Goal: Task Accomplishment & Management: Complete application form

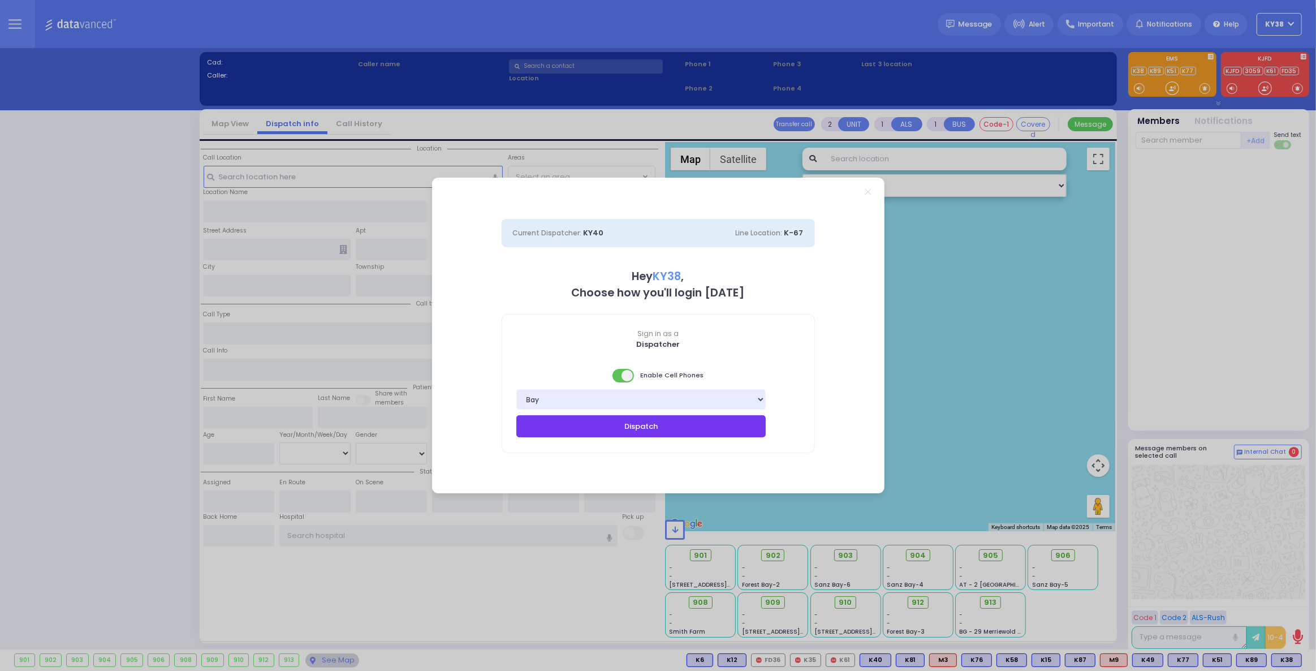
click at [644, 429] on button "Dispatch" at bounding box center [641, 425] width 250 height 21
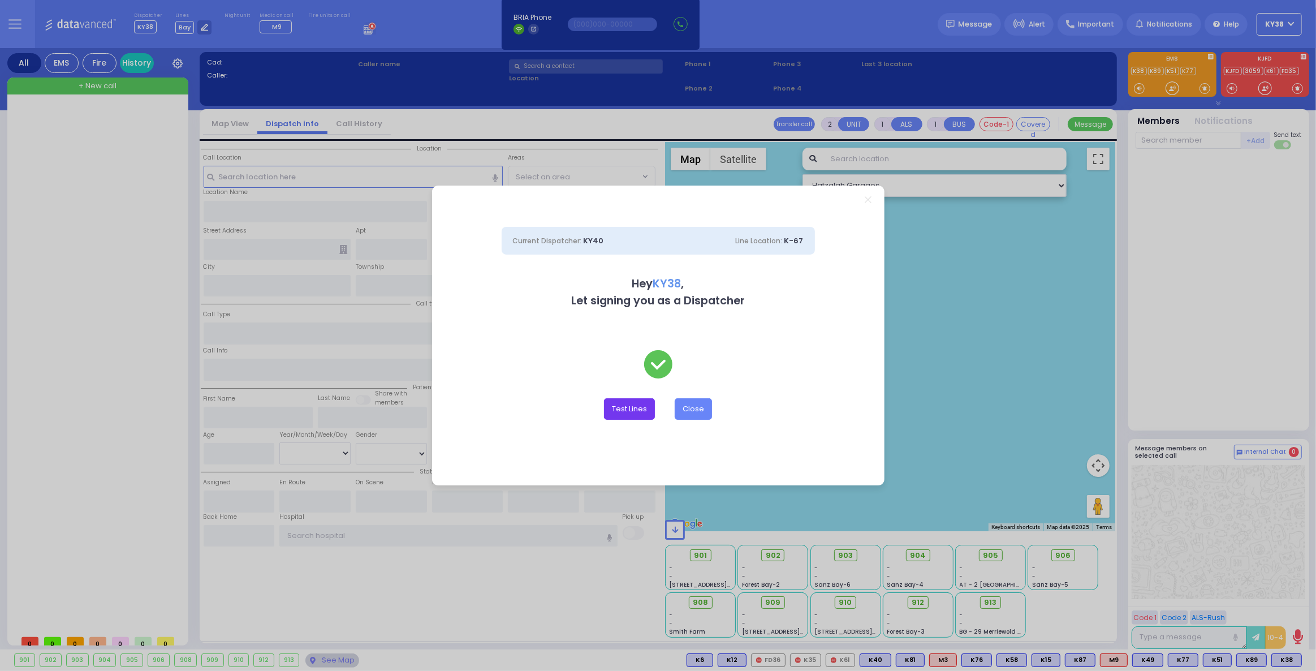
click at [637, 410] on button "Test Lines" at bounding box center [629, 408] width 51 height 21
type input "8457831212"
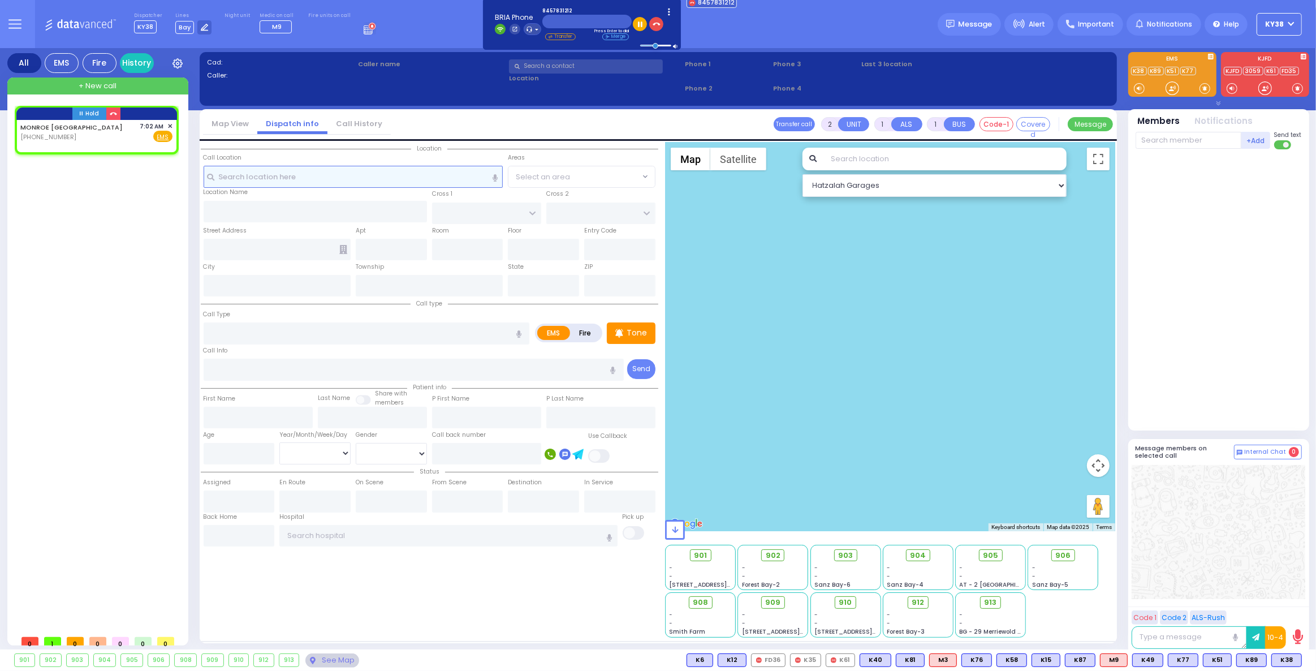
select select
radio input "true"
select select
type input "07:02"
select select "Hatzalah Garages"
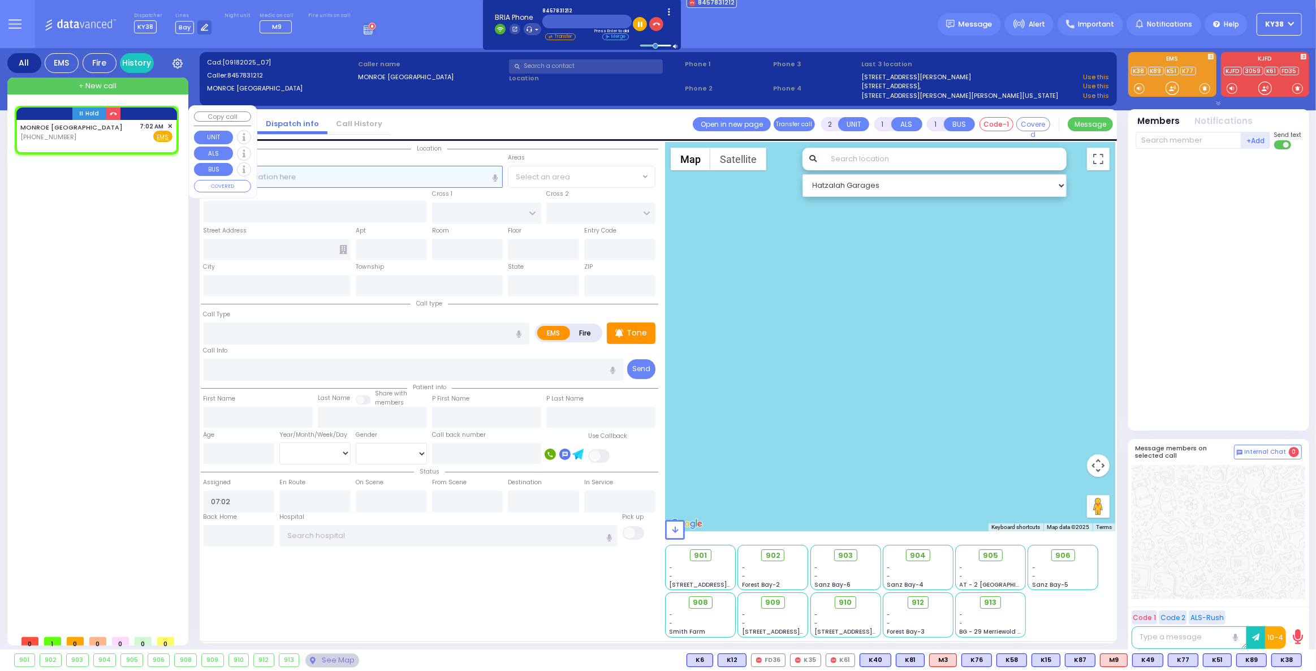
select select
radio input "true"
select select
select select "Hatzalah Garages"
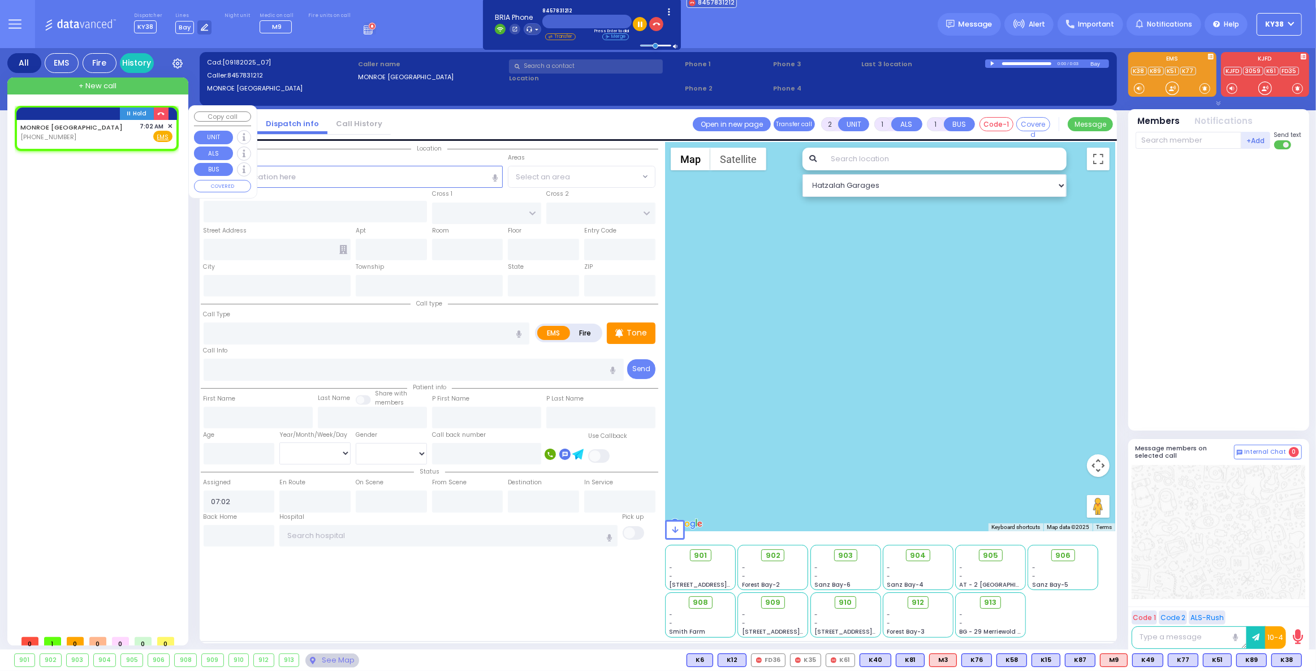
click at [55, 230] on div "Hold MONROE NY (845) 783-1212 EMS" at bounding box center [99, 368] width 169 height 524
select select
radio input "true"
select select
select select "Hatzalah Garages"
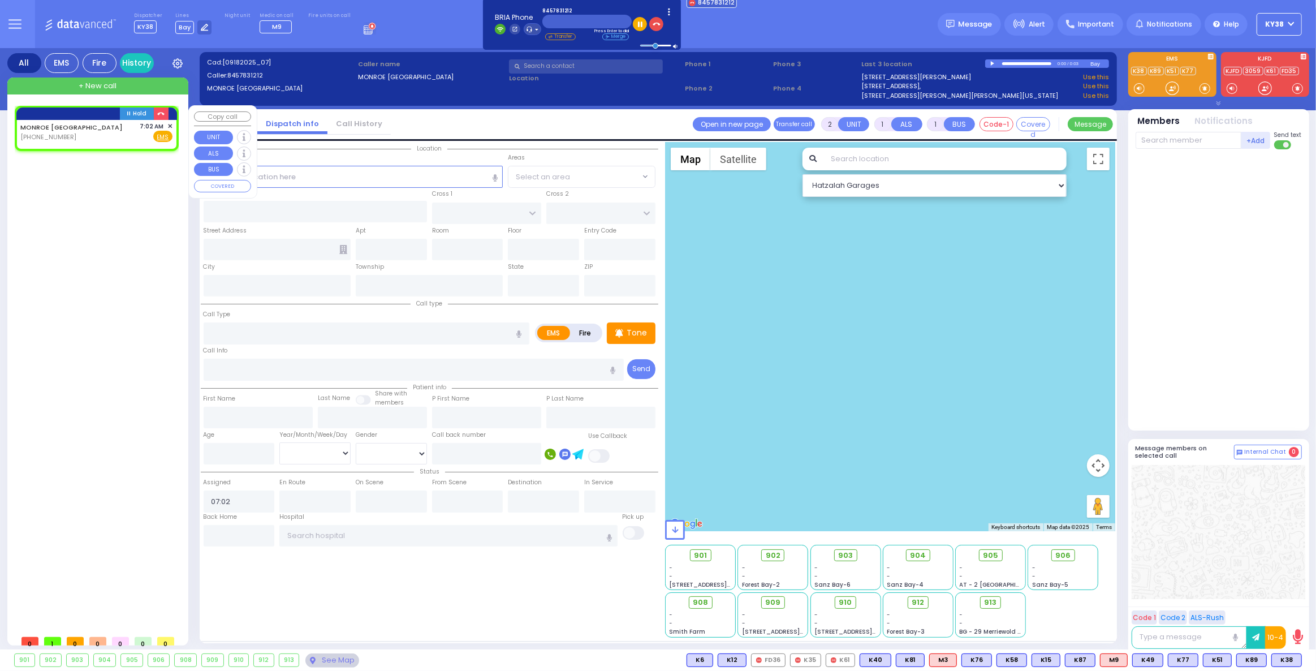
click at [168, 123] on span "✕" at bounding box center [169, 127] width 5 height 10
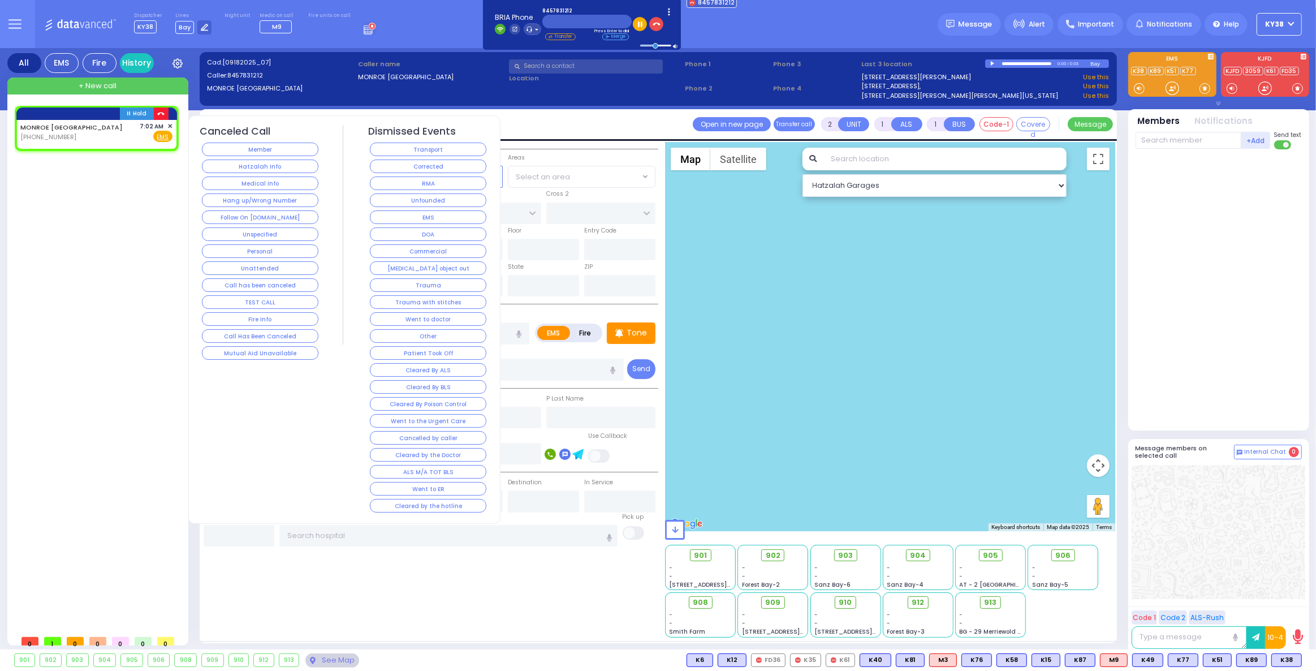
click at [160, 114] on icon "button" at bounding box center [160, 113] width 7 height 7
select select
radio input "true"
select select
select select "Hatzalah Garages"
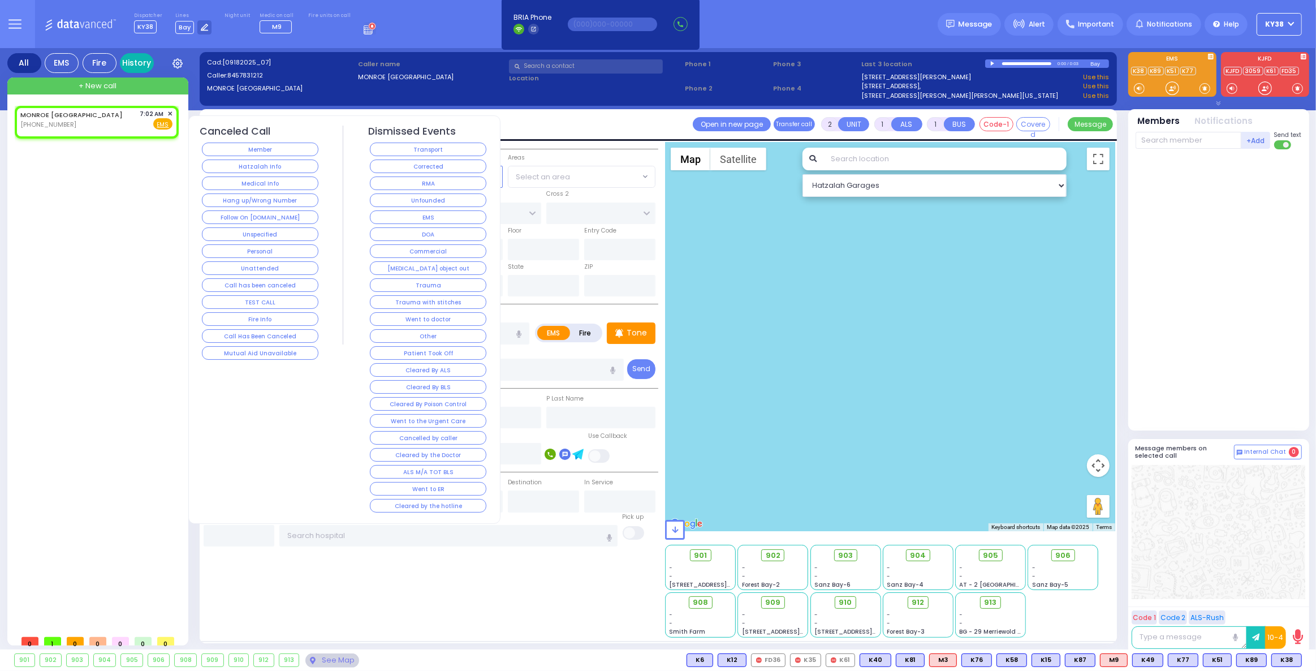
click at [133, 60] on link "History" at bounding box center [137, 63] width 34 height 20
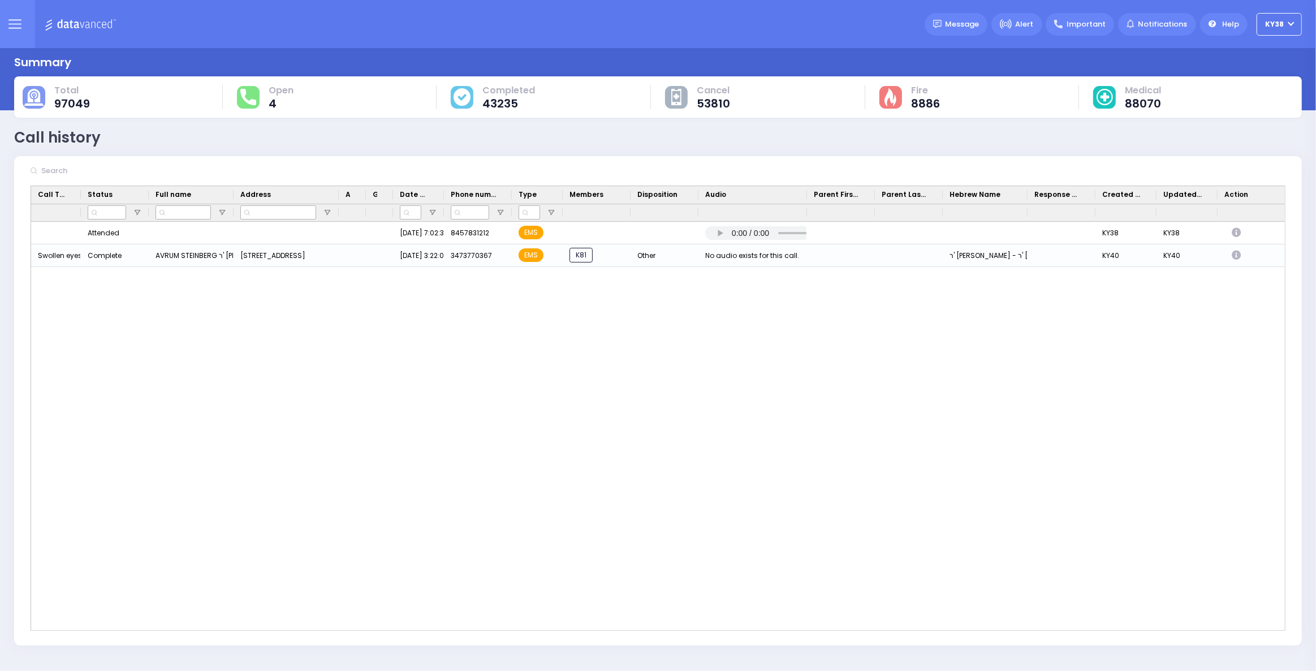
click at [691, 324] on div "KY38 KY38 Attended 9/18/2025 7:02:31 AM 8457831212 EMS ר' חיים הערש - ר' מרדכי …" at bounding box center [658, 426] width 1254 height 408
click at [279, 90] on span "Open" at bounding box center [281, 90] width 25 height 11
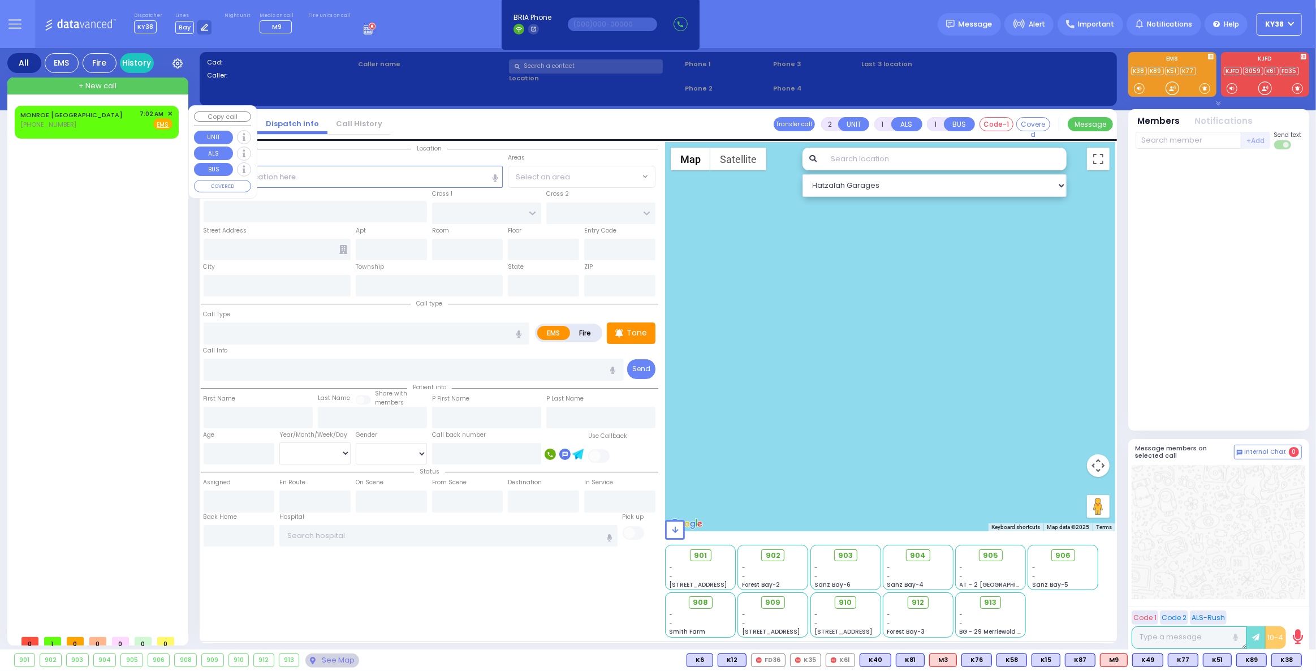
click at [169, 113] on span "✕" at bounding box center [169, 114] width 5 height 10
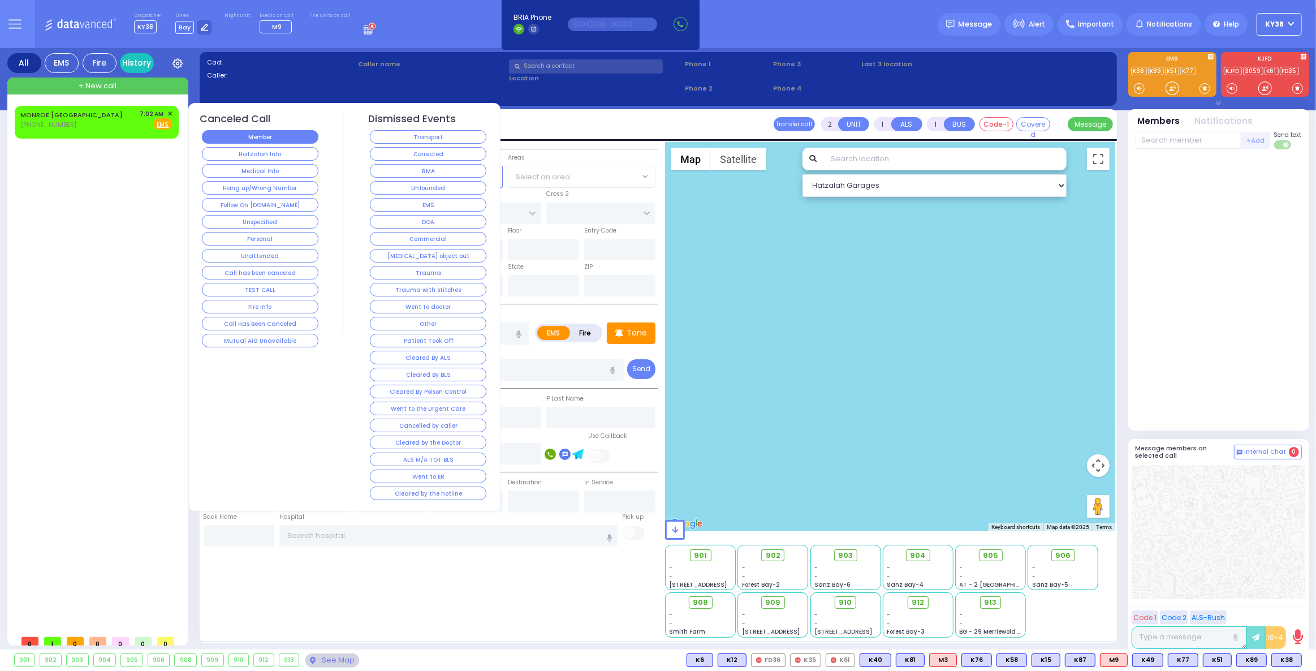
click at [251, 139] on button "Member" at bounding box center [260, 137] width 117 height 14
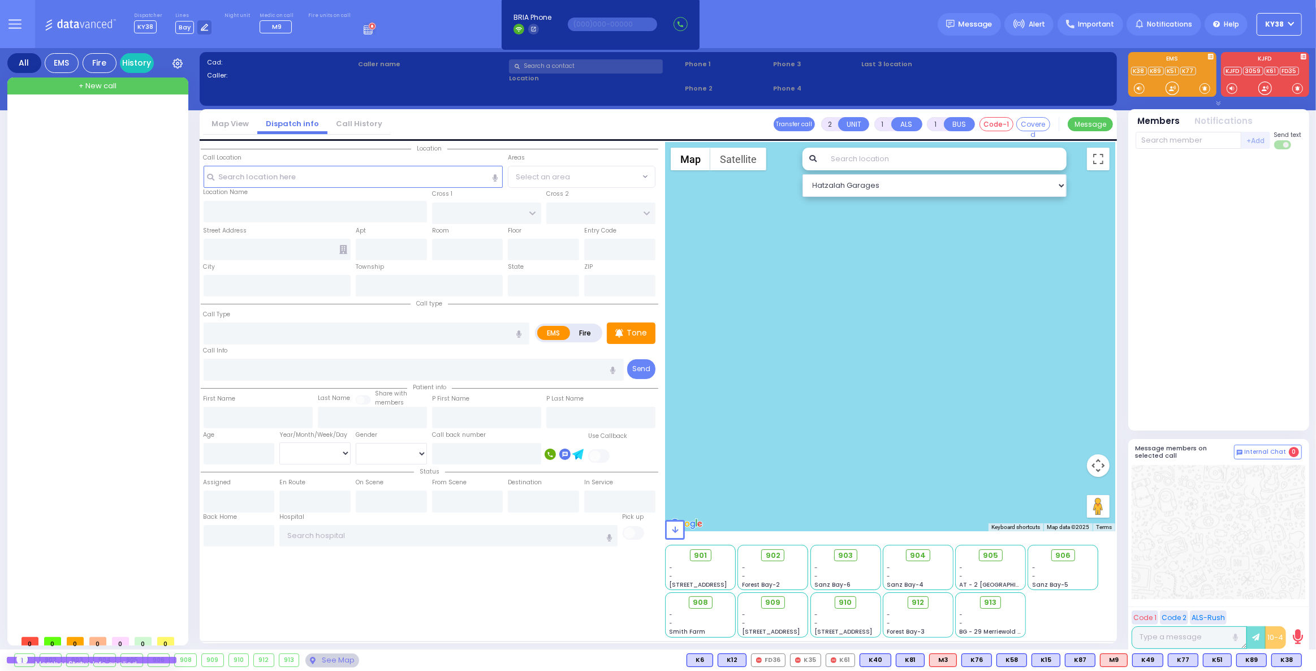
click at [136, 223] on div at bounding box center [99, 368] width 169 height 524
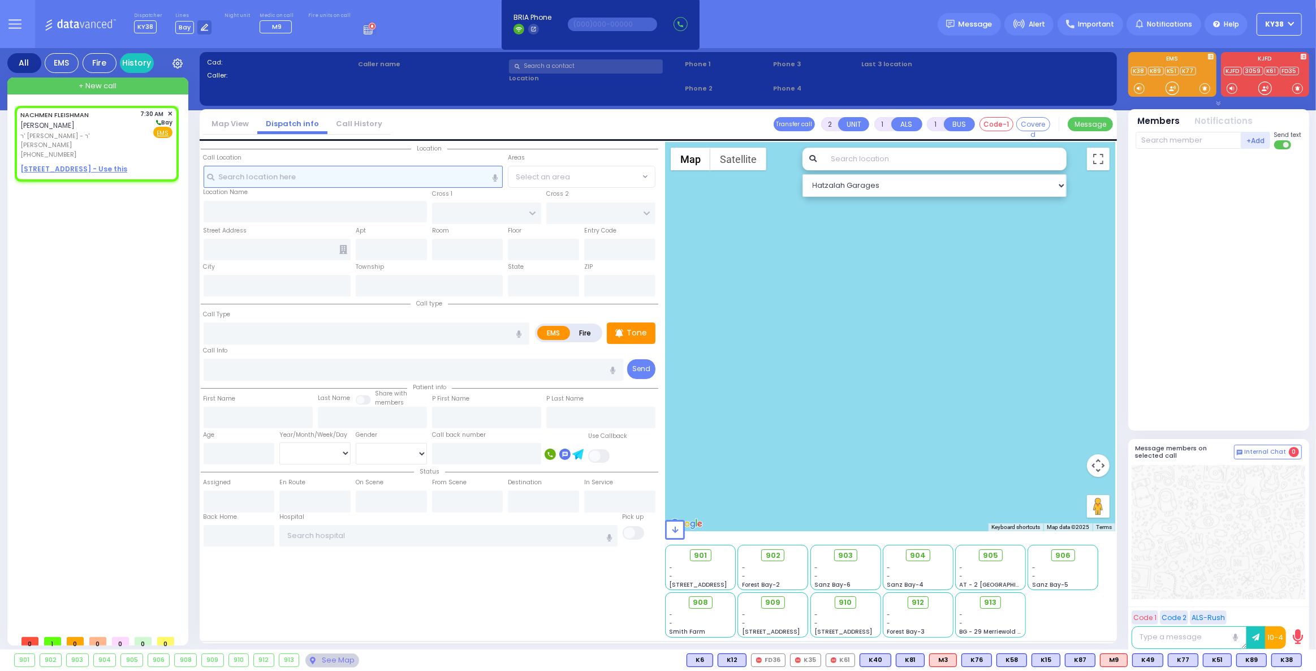
select select
radio input "true"
type input "NACHMEN"
type input "FLEISHMAN"
select select
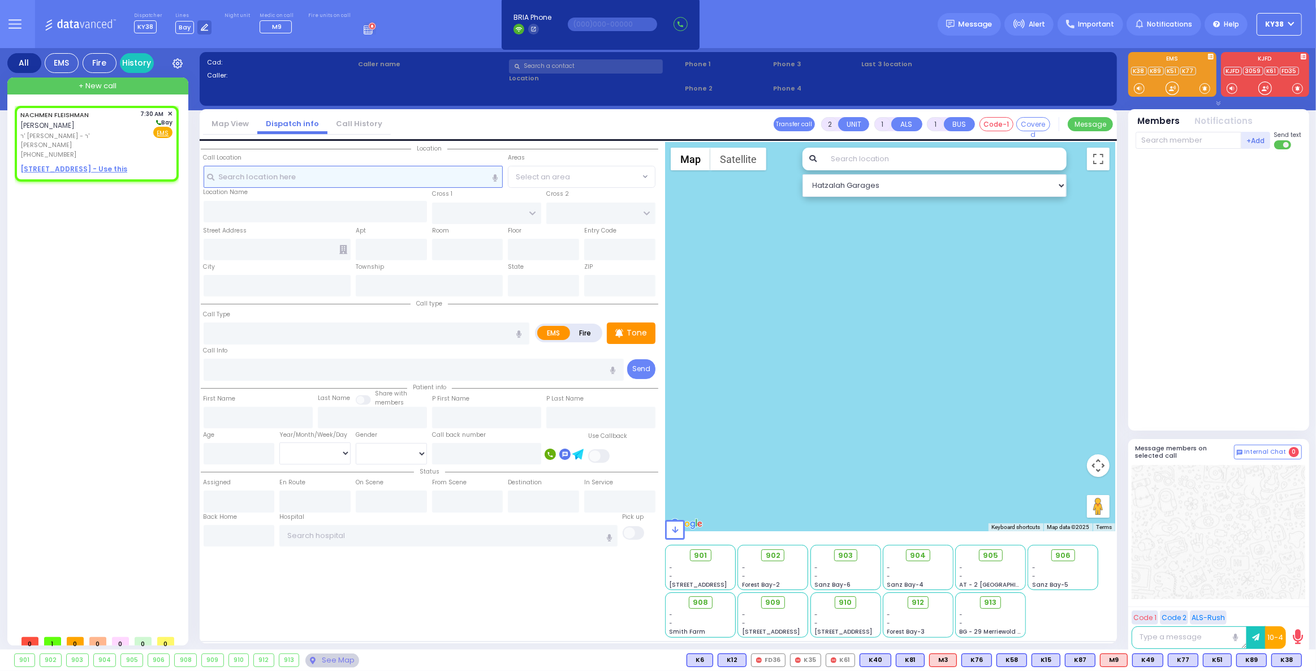
type input "07:30"
select select "Hatzalah Garages"
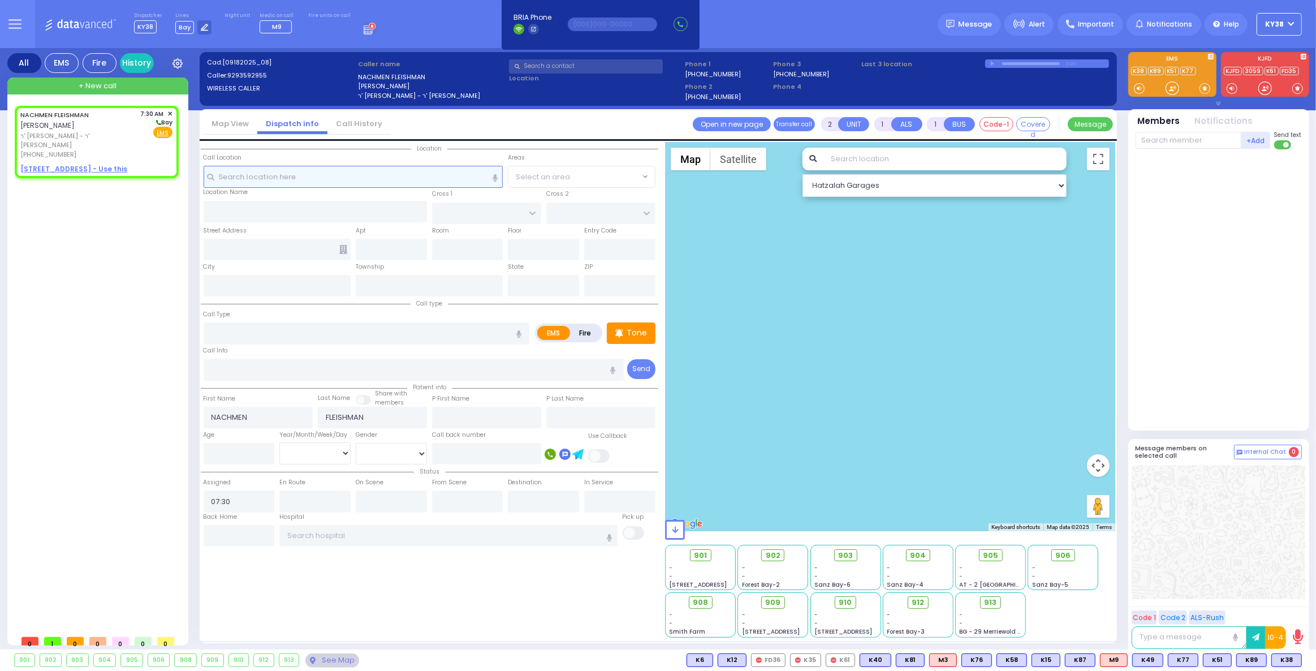
select select
radio input "true"
select select
select select "Hatzalah Garages"
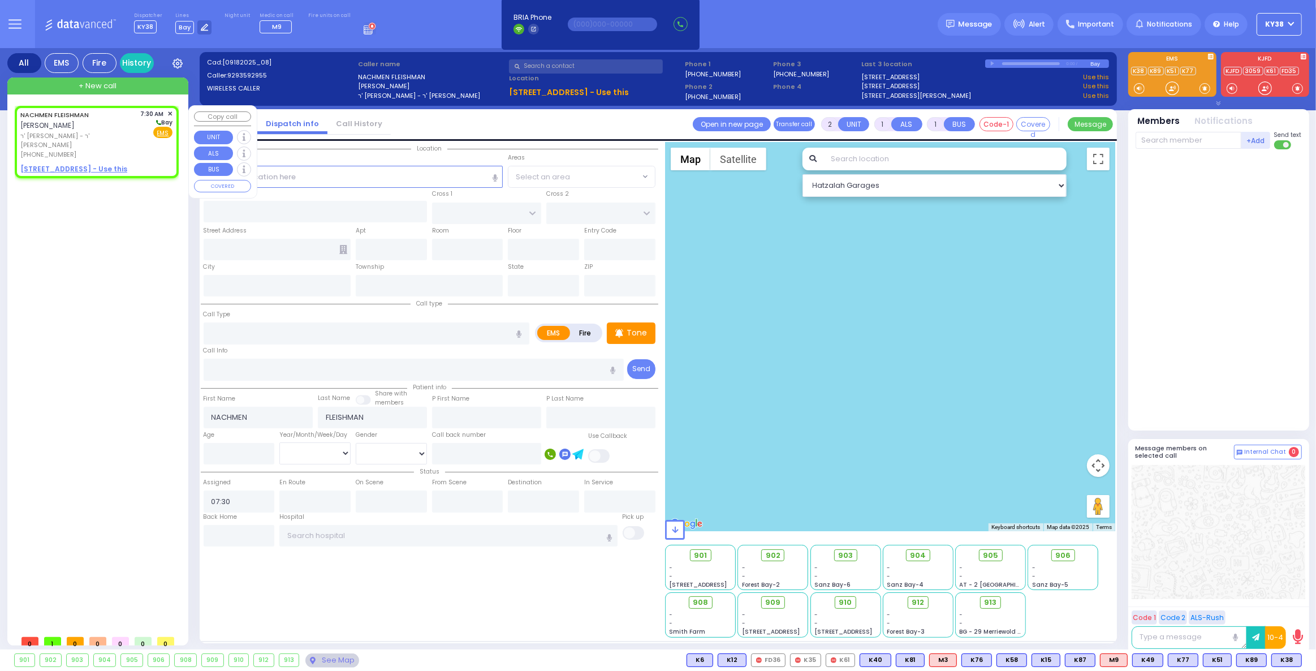
click at [63, 164] on u "59 BAKERTOWN RD 312 - Use this" at bounding box center [73, 169] width 107 height 10
select select
radio input "true"
select select
select select "Hatzalah Garages"
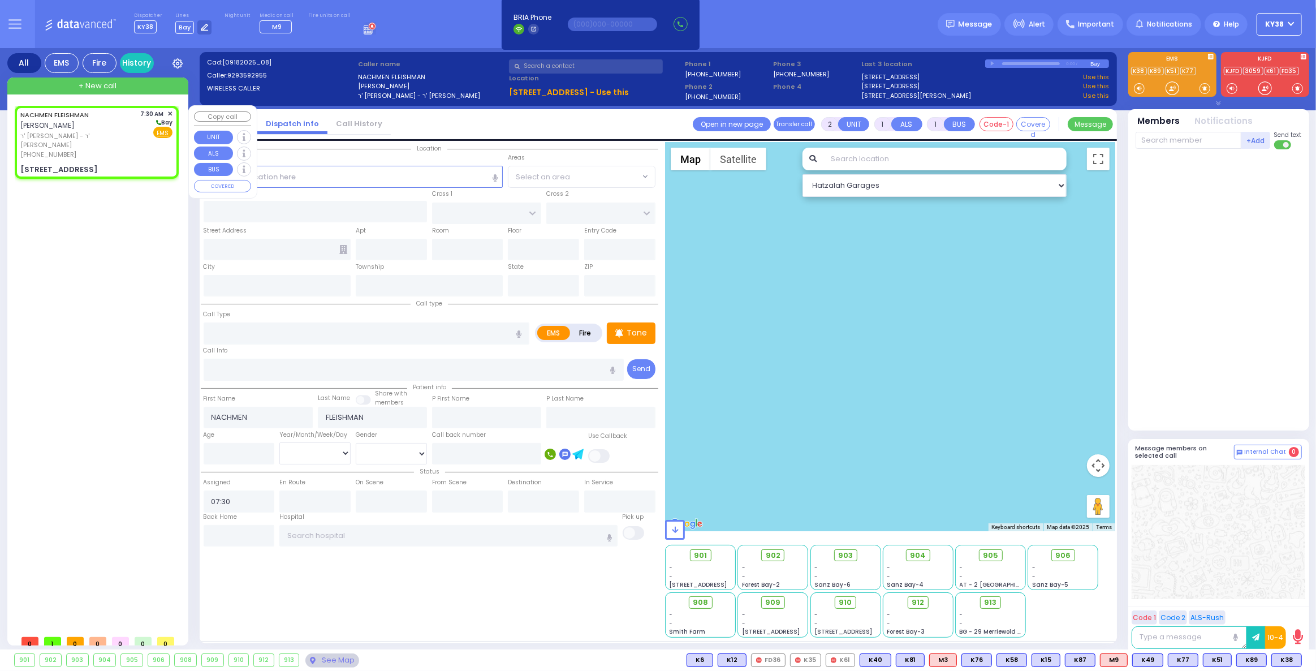
select select
radio input "true"
select select
select select "Hatzalah Garages"
type input "HAMASPIK WAY"
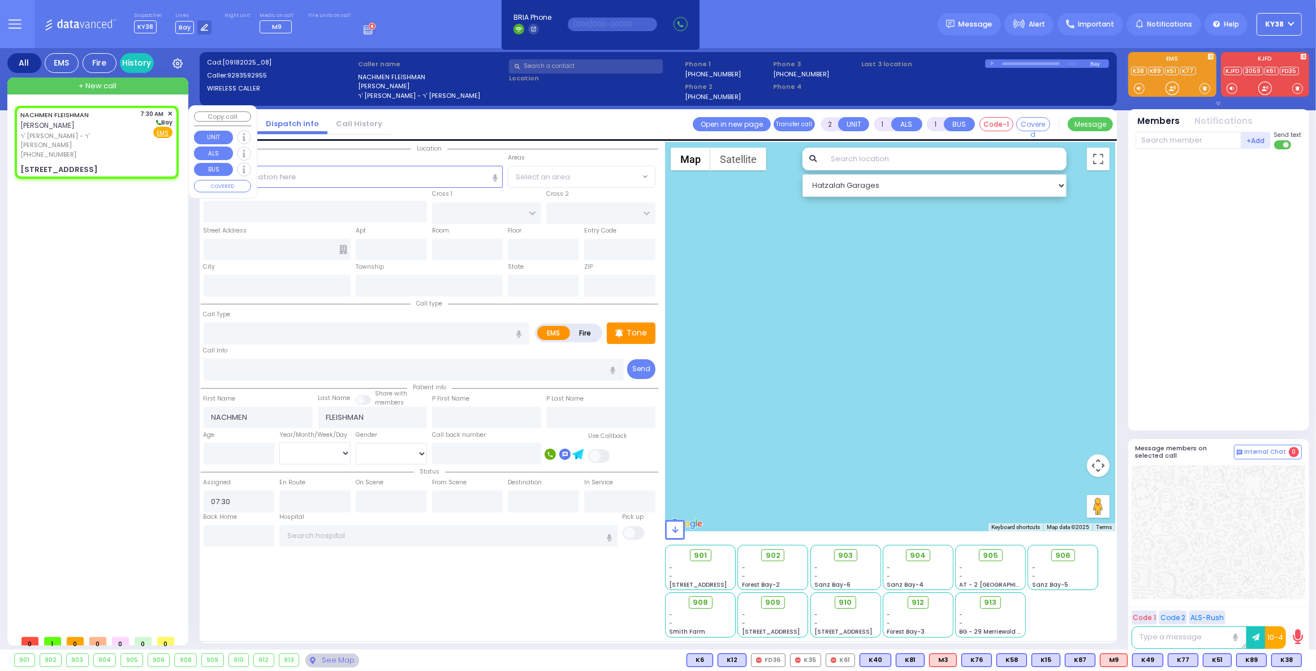
type input "RATZFERT WAY"
type input "[STREET_ADDRESS]"
type input "312"
type input "[PERSON_NAME]"
type input "[US_STATE]"
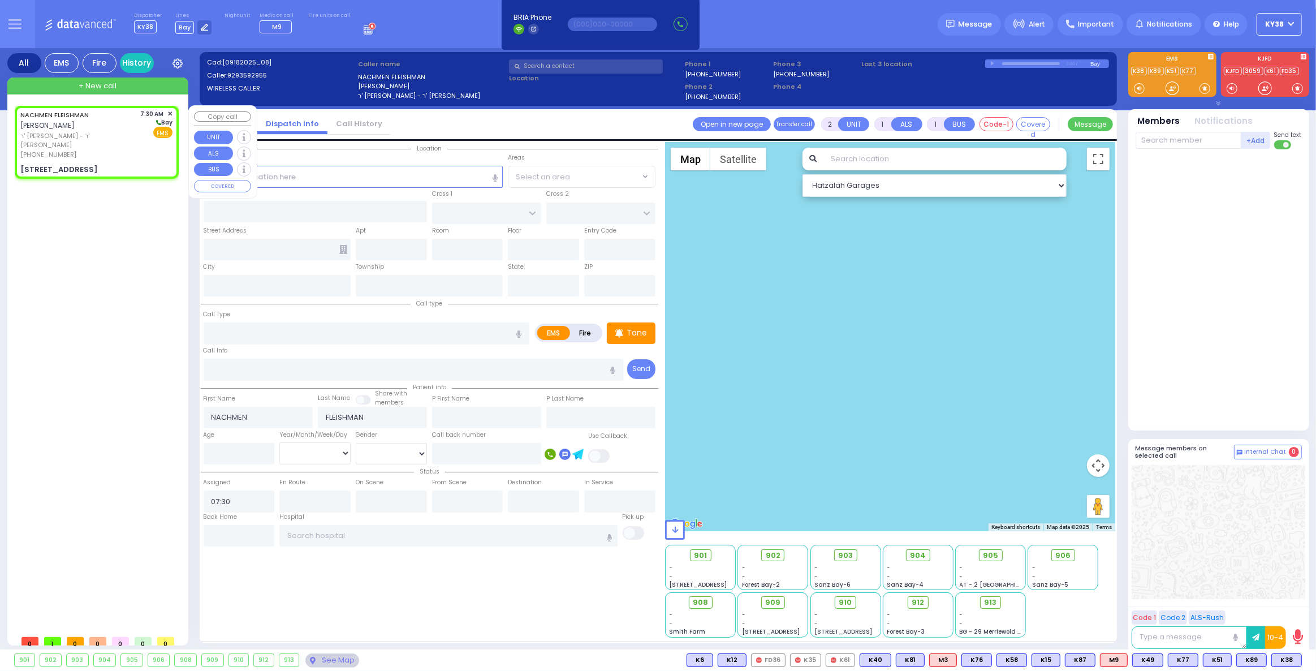
type input "10950"
select select "SECTION 4"
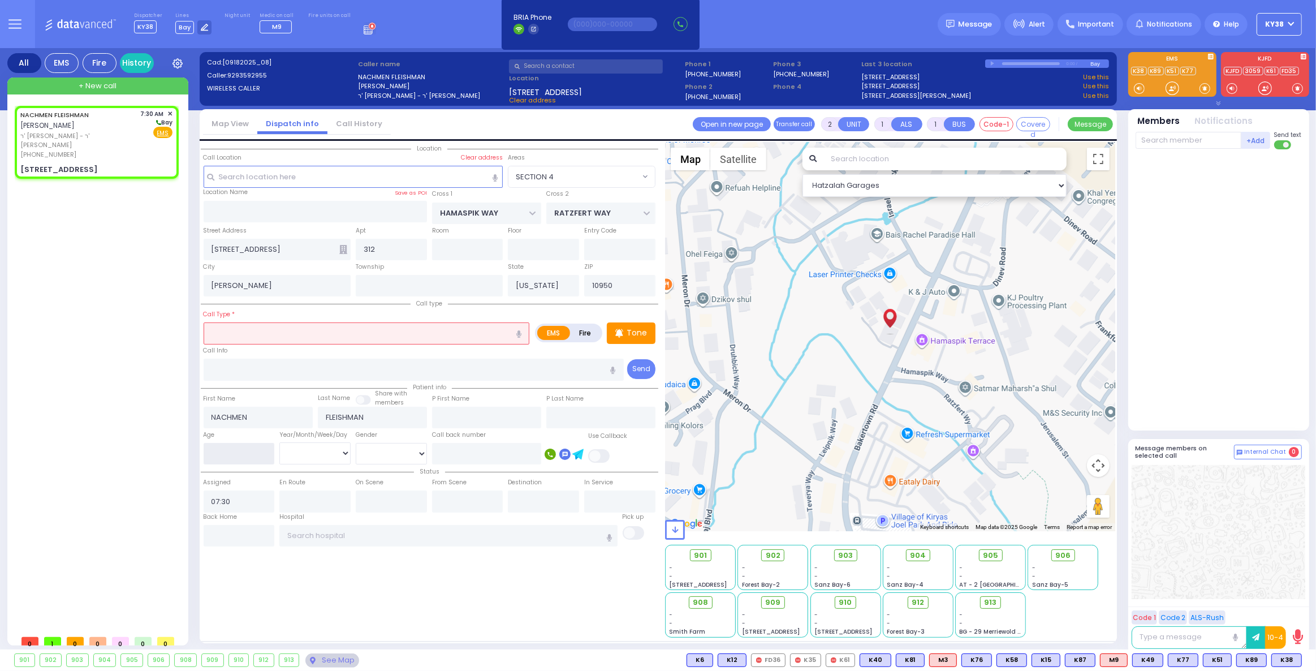
click at [252, 451] on input "number" at bounding box center [239, 453] width 71 height 21
select select
radio input "true"
select select
select select "Hatzalah Garages"
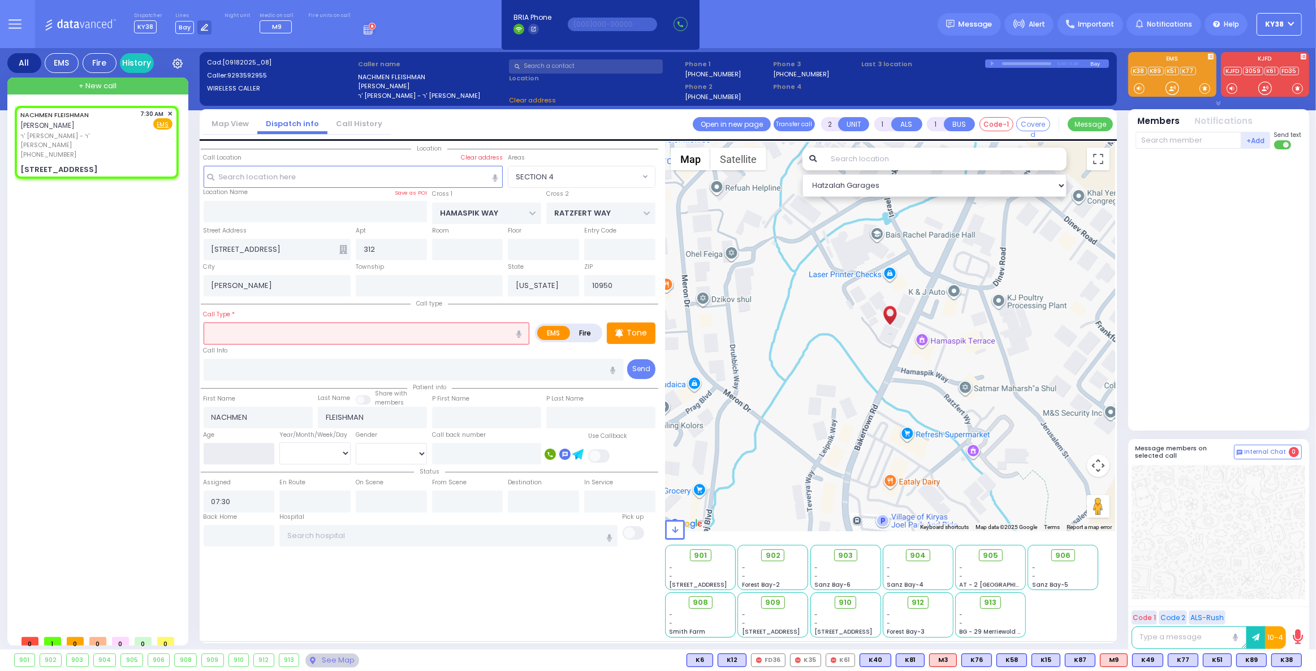
select select "SECTION 4"
type input "2"
click at [315, 452] on select "Year Month Week Day" at bounding box center [314, 452] width 71 height 21
select select
radio input "true"
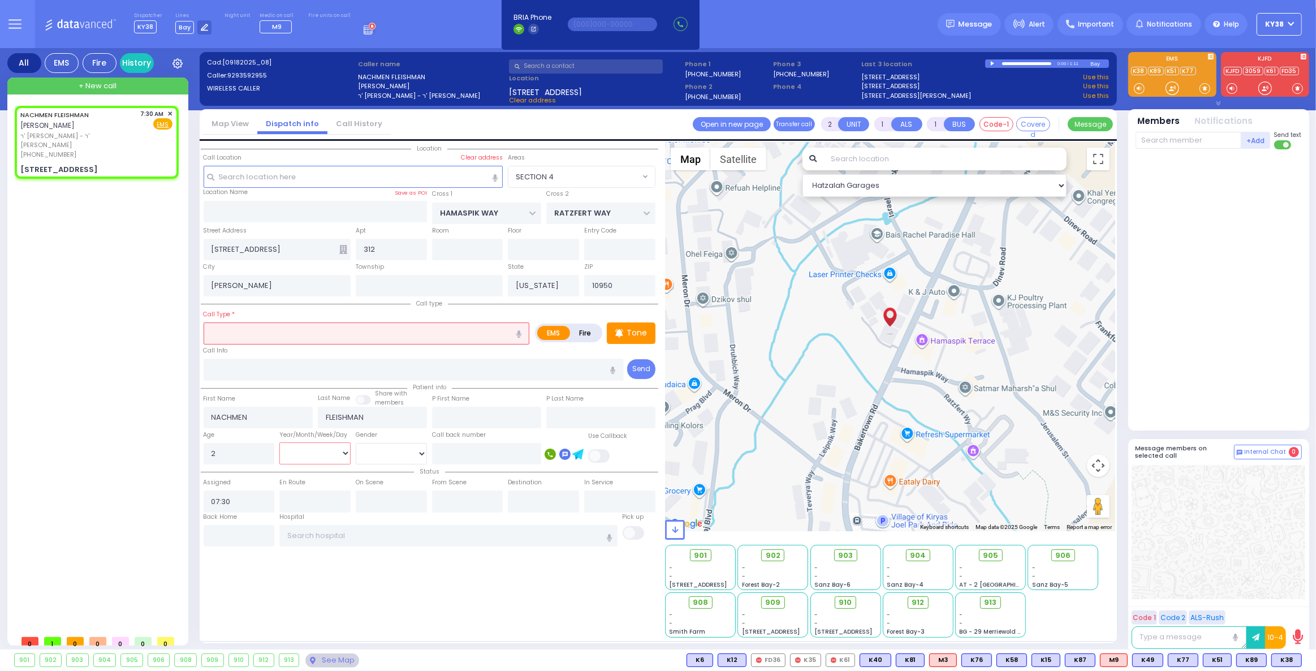
select select
select select "Hatzalah Garages"
select select "SECTION 4"
select select "Year"
click at [279, 442] on select "Year Month Week Day" at bounding box center [314, 452] width 71 height 21
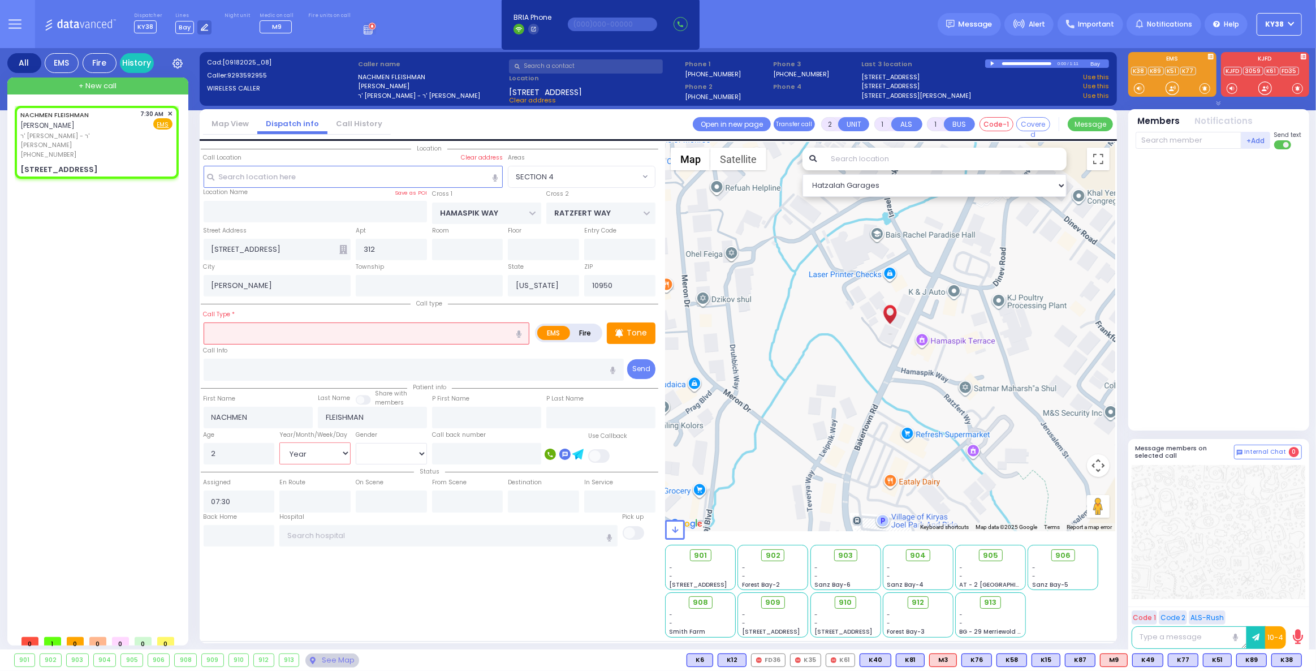
select select
radio input "true"
select select "Year"
select select "Hatzalah Garages"
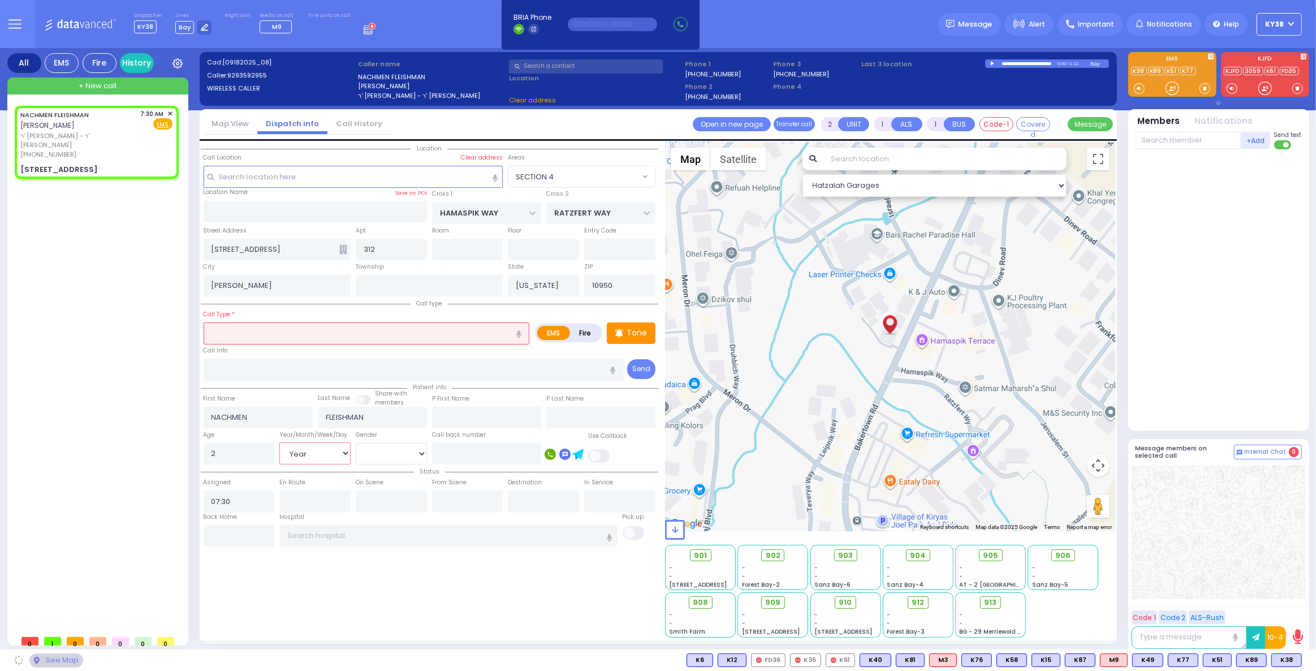
select select "SECTION 4"
click at [412, 450] on select "Male Female" at bounding box center [391, 453] width 71 height 21
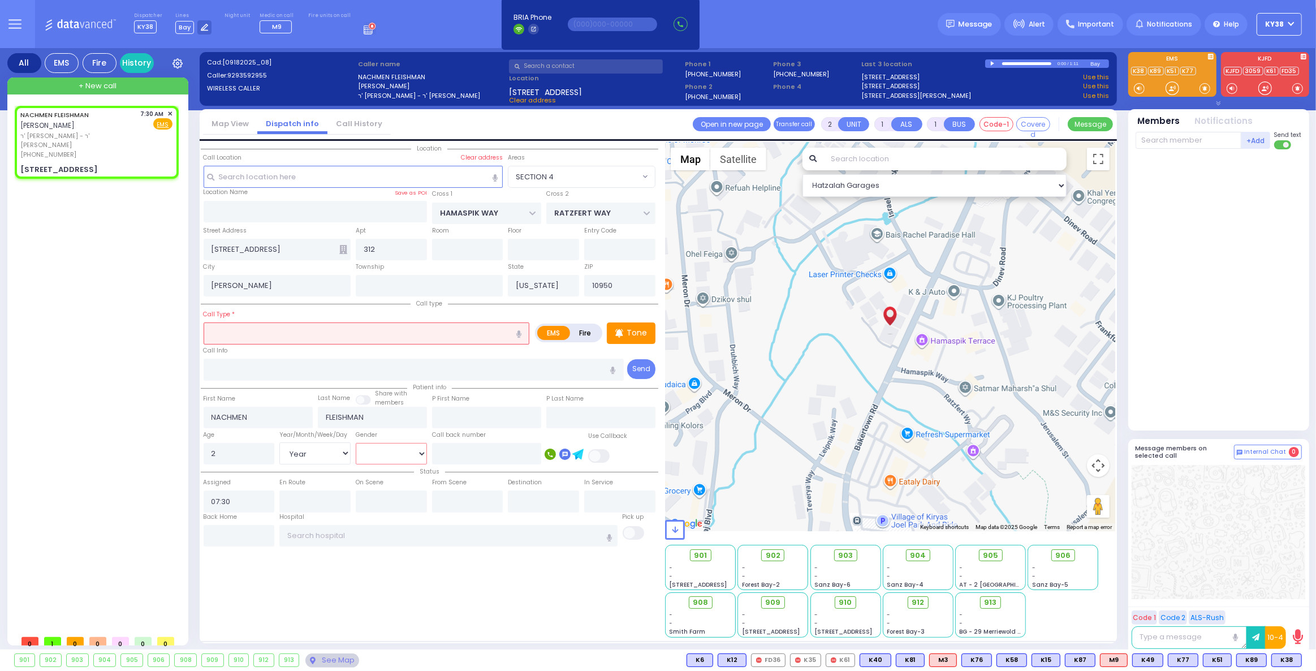
select select "[DEMOGRAPHIC_DATA]"
click at [356, 443] on select "Male Female" at bounding box center [391, 453] width 71 height 21
select select
radio input "true"
select select "Year"
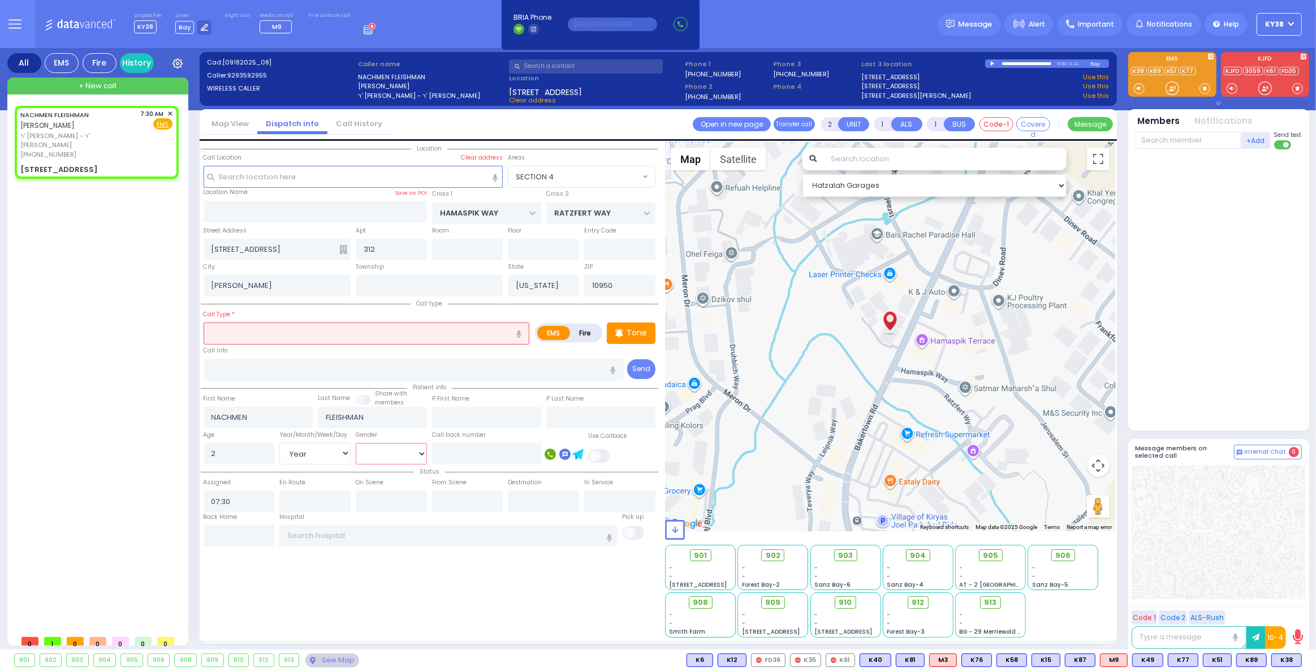
select select "[DEMOGRAPHIC_DATA]"
select select "Hatzalah Garages"
select select "SECTION 4"
click at [419, 331] on input "text" at bounding box center [367, 332] width 326 height 21
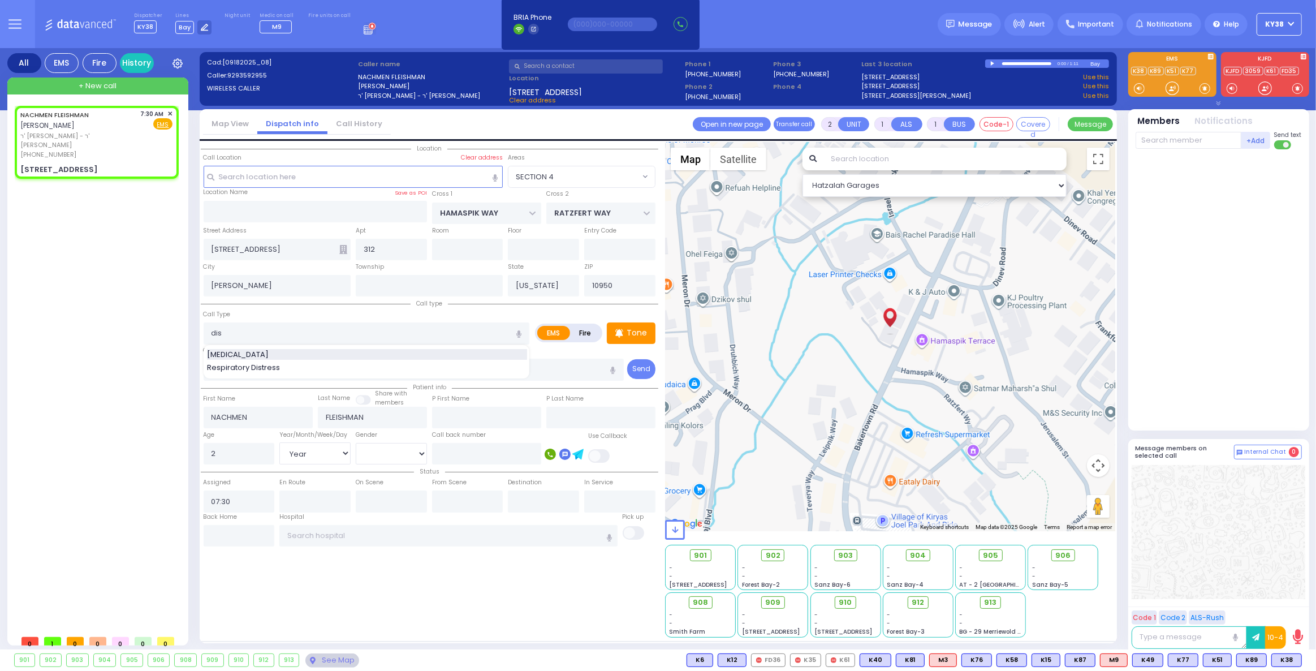
click at [398, 352] on div "[MEDICAL_DATA]" at bounding box center [367, 354] width 320 height 11
type input "[MEDICAL_DATA]"
type input "0"
click at [264, 202] on input "text" at bounding box center [315, 211] width 223 height 21
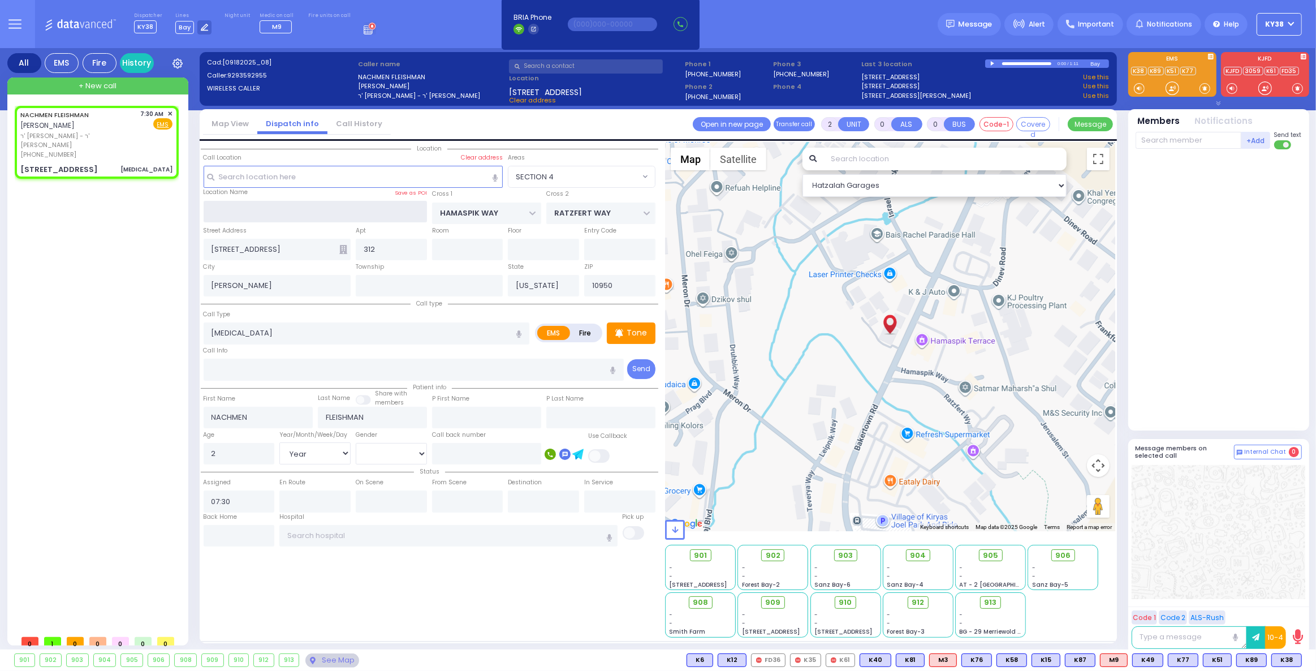
select select
radio input "true"
select select "Year"
select select "[DEMOGRAPHIC_DATA]"
select select "Hatzalah Garages"
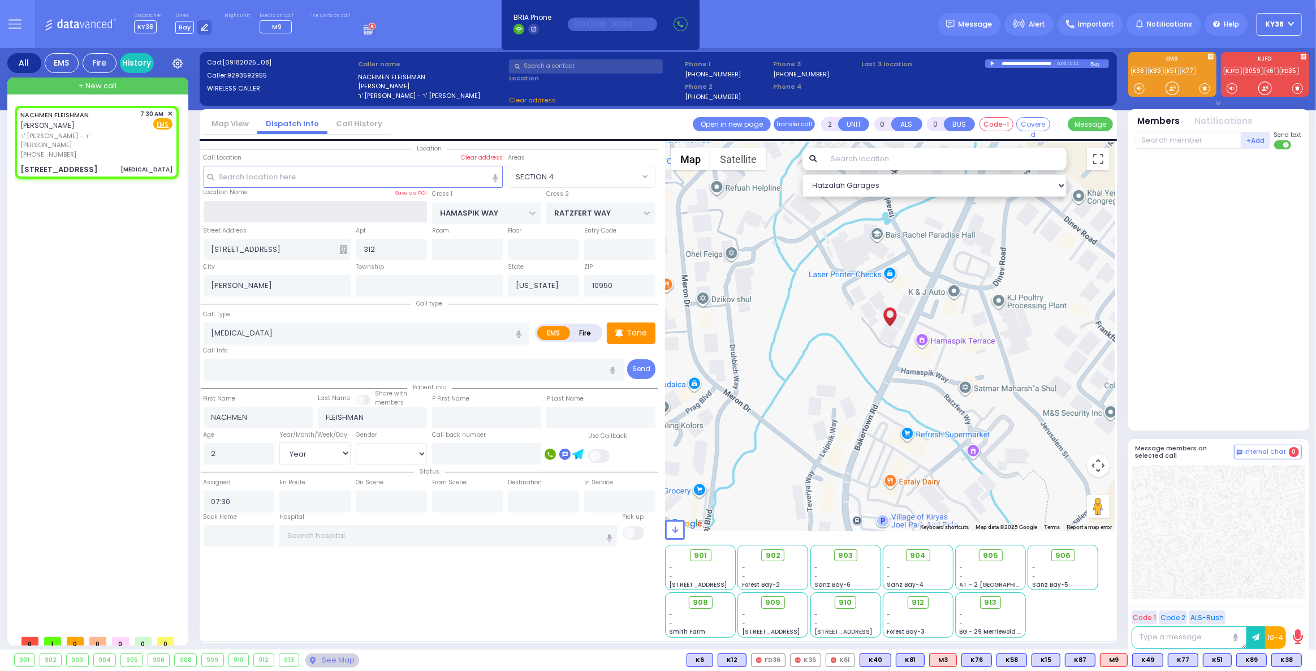
select select "SECTION 4"
click at [133, 127] on div "NACHMEN FLEISHMAN נחמן פליישמאן ר' משה דוב - ר' אברהם יושע לאנדא (929) 359-2955…" at bounding box center [96, 134] width 152 height 50
select select
radio input "true"
select select "Year"
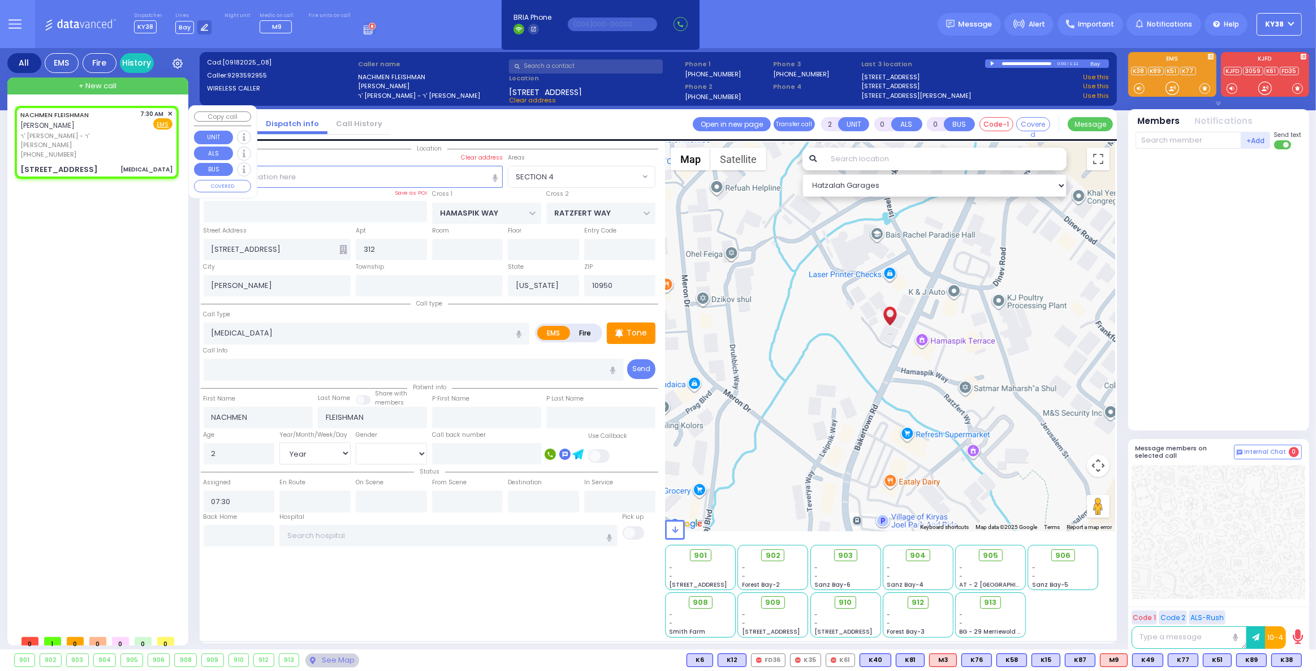
select select "[DEMOGRAPHIC_DATA]"
select select "SECTION 4"
select select "Hatzalah Garages"
click at [121, 150] on div "[PHONE_NUMBER]" at bounding box center [78, 155] width 117 height 10
select select
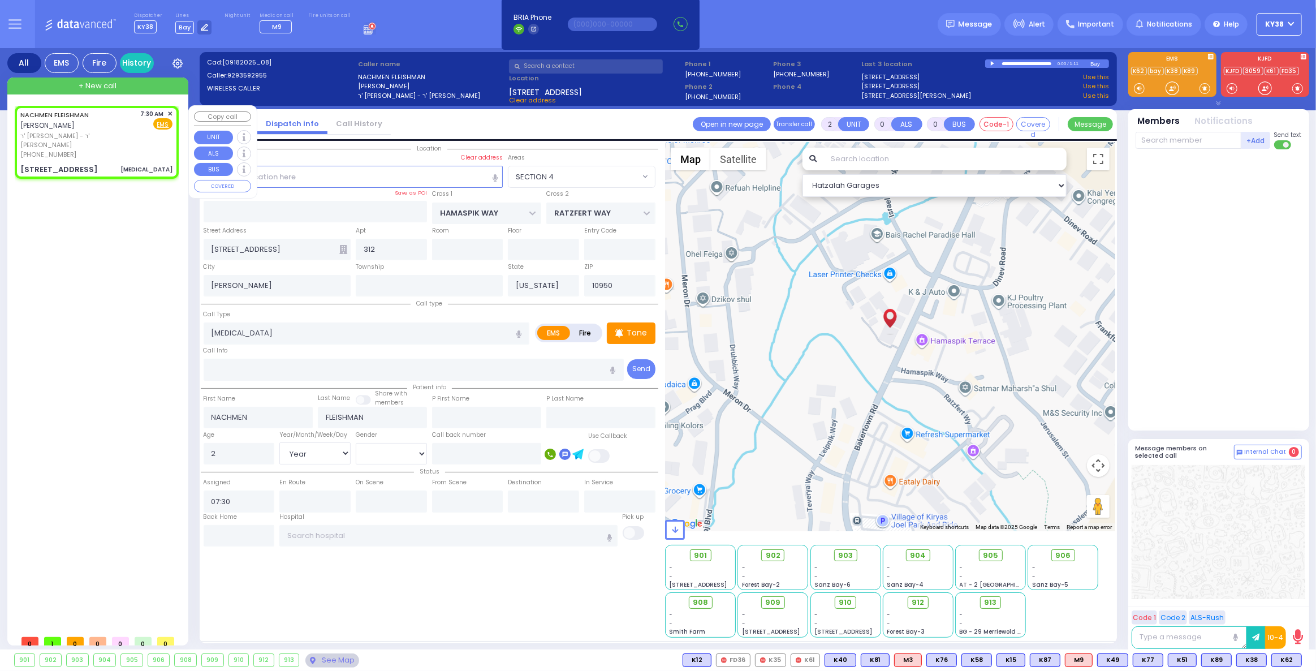
radio input "true"
select select "Year"
select select "[DEMOGRAPHIC_DATA]"
select select "SECTION 4"
select select "Hatzalah Garages"
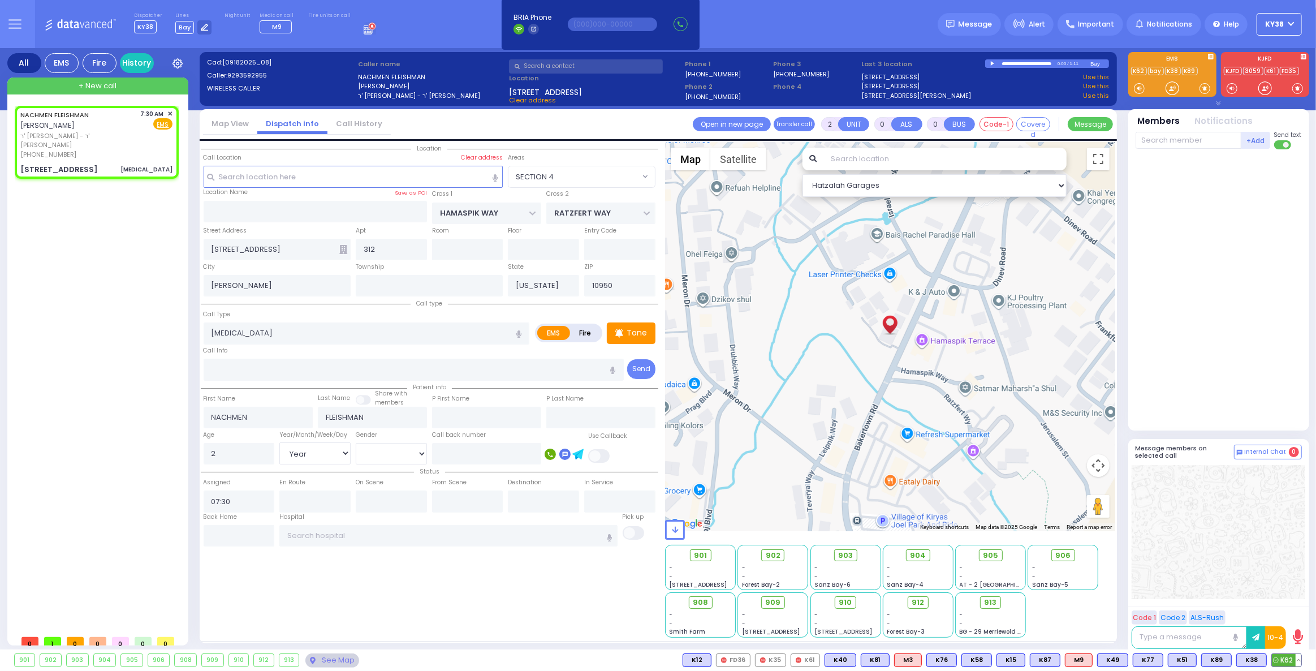
click at [1290, 660] on span "K62" at bounding box center [1286, 660] width 29 height 12
select select
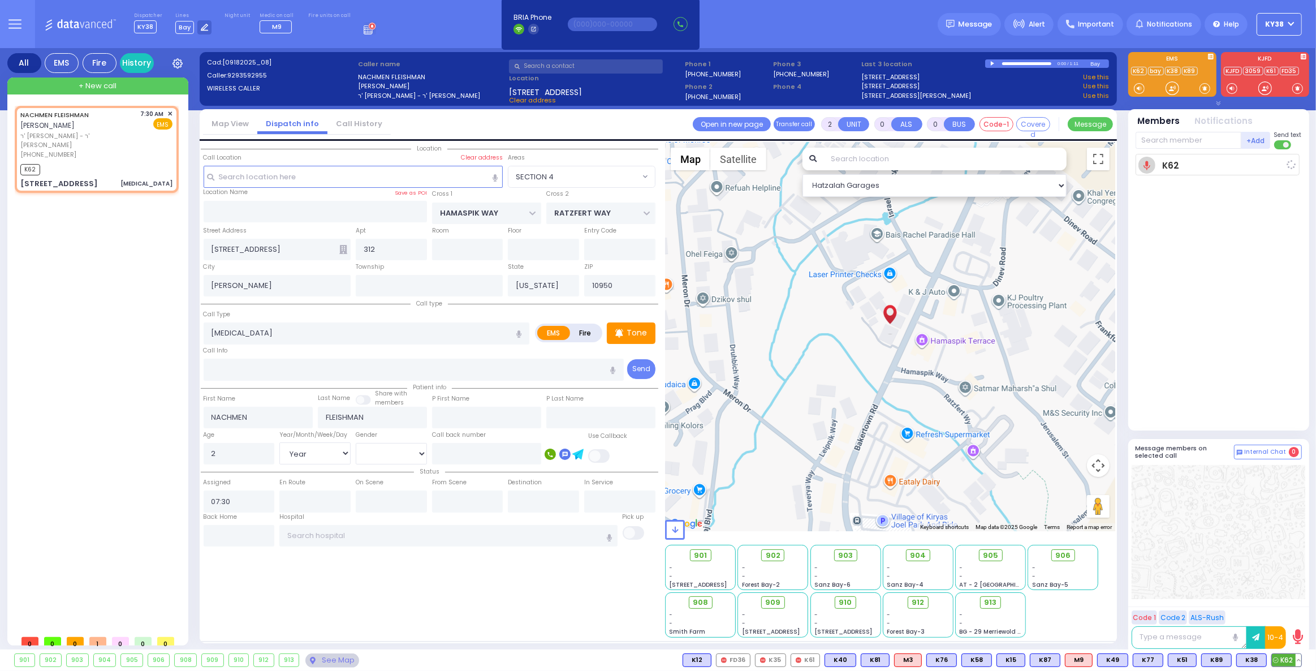
radio input "true"
select select "Year"
select select "[DEMOGRAPHIC_DATA]"
type input "07:32"
select select "Hatzalah Garages"
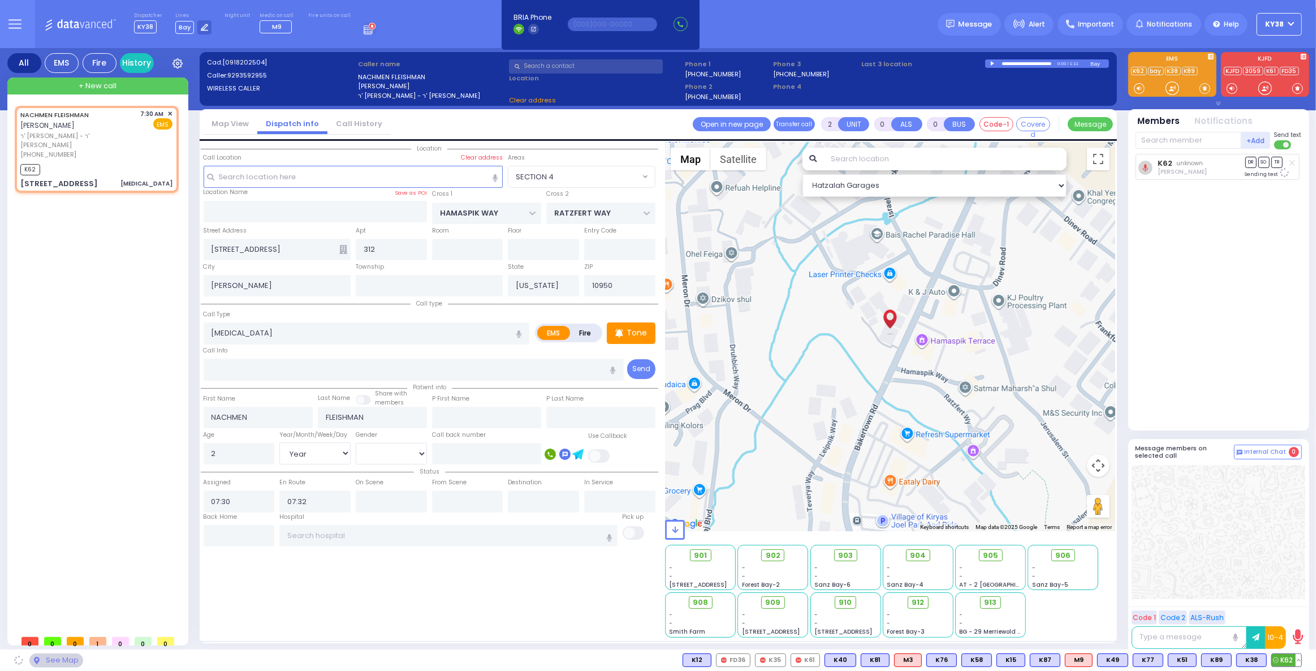
select select "SECTION 4"
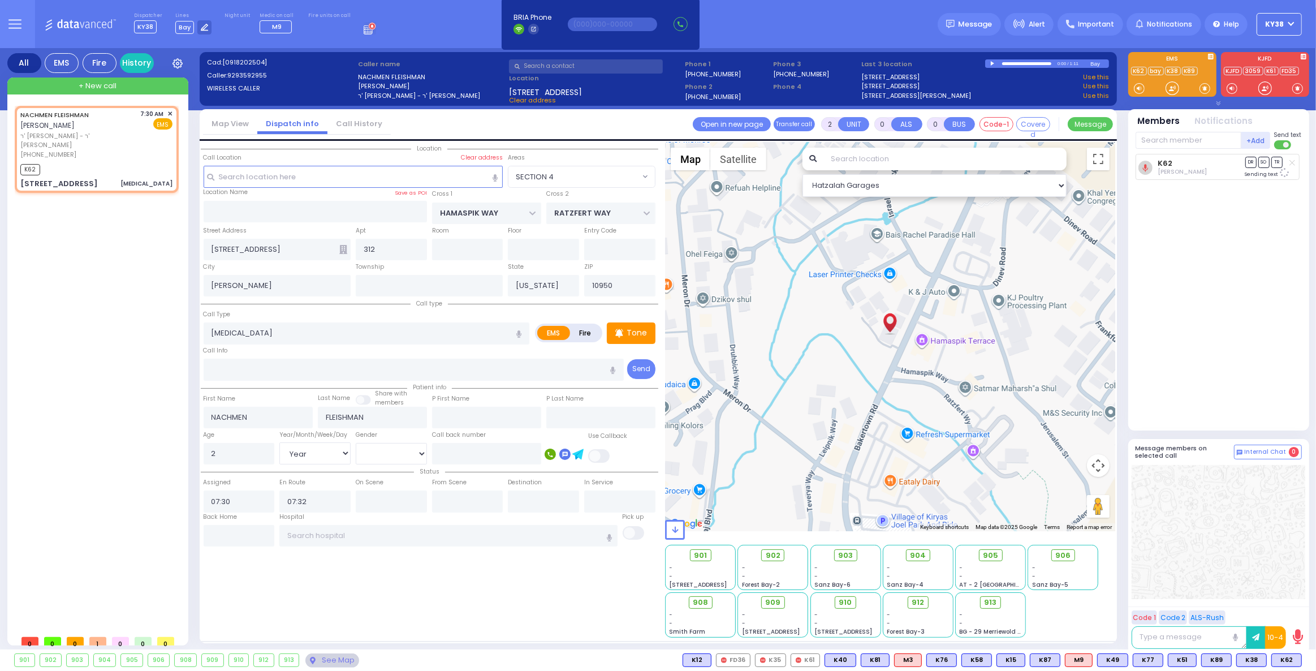
click at [1203, 339] on div "K62 Yoel Friedrich DR SO TR" at bounding box center [1220, 287] width 169 height 267
click at [83, 132] on rect at bounding box center [81, 132] width 9 height 9
type input "9293592955"
click at [137, 57] on link "History" at bounding box center [137, 63] width 34 height 20
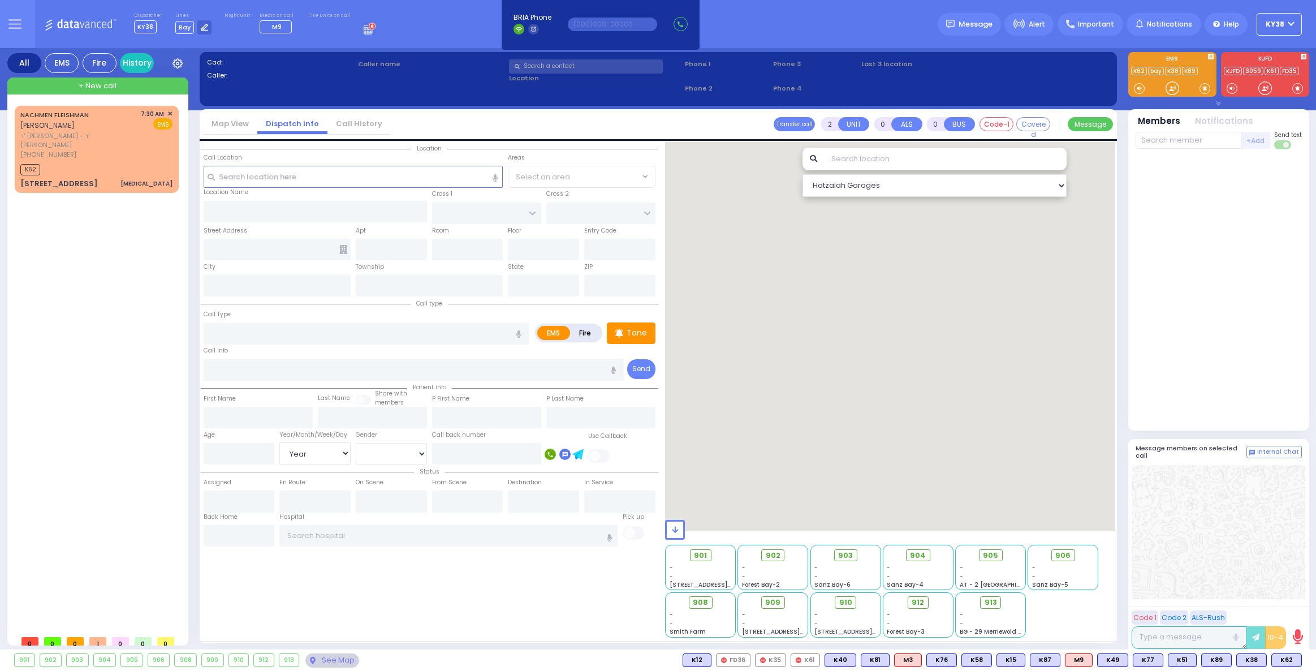
select select "Year"
select select "[DEMOGRAPHIC_DATA]"
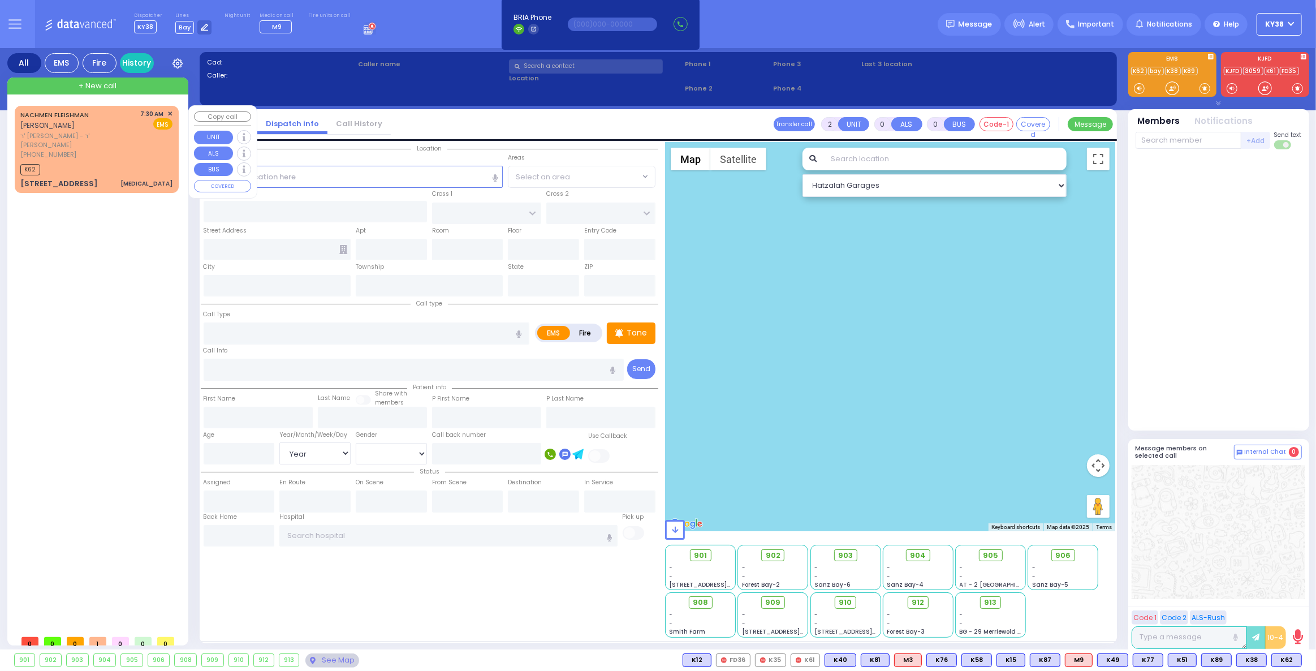
click at [120, 285] on div "[PERSON_NAME] ר' [PERSON_NAME] - ר' [PERSON_NAME] [PHONE_NUMBER] 7:30 AM ✕ K62 …" at bounding box center [99, 368] width 169 height 524
click at [128, 161] on div "K62" at bounding box center [96, 168] width 152 height 14
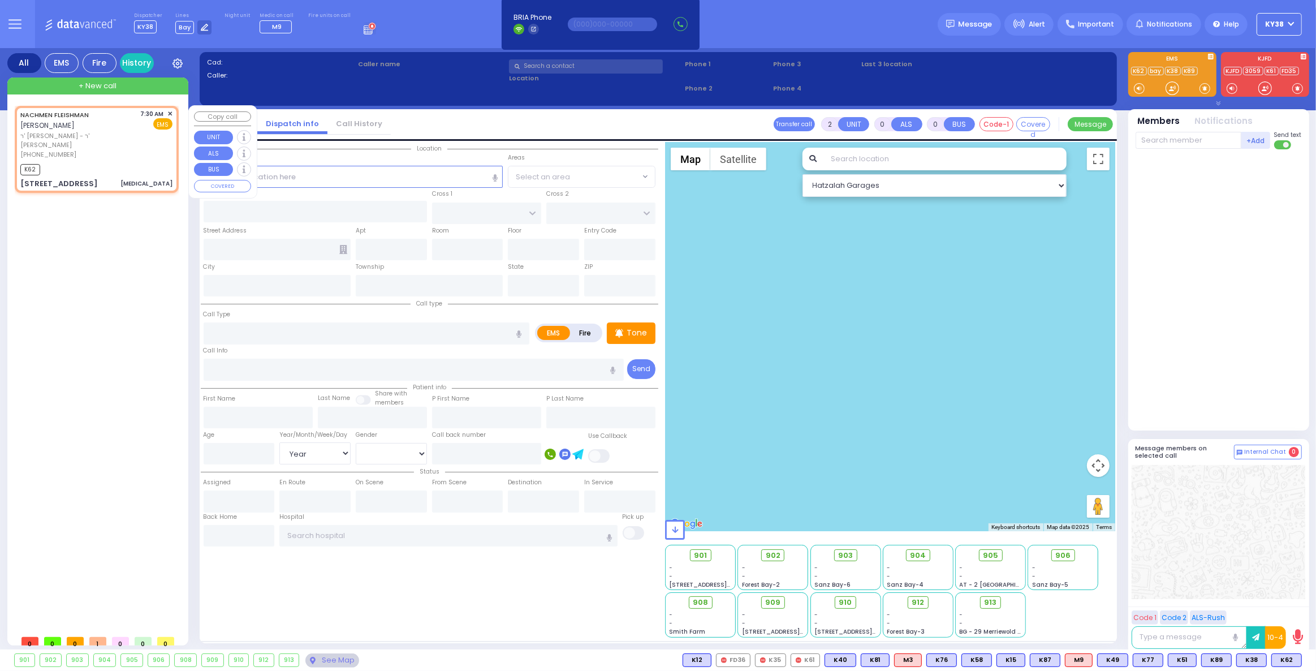
select select
type input "[MEDICAL_DATA]"
radio input "true"
type input "NACHMEN"
type input "FLEISHMAN"
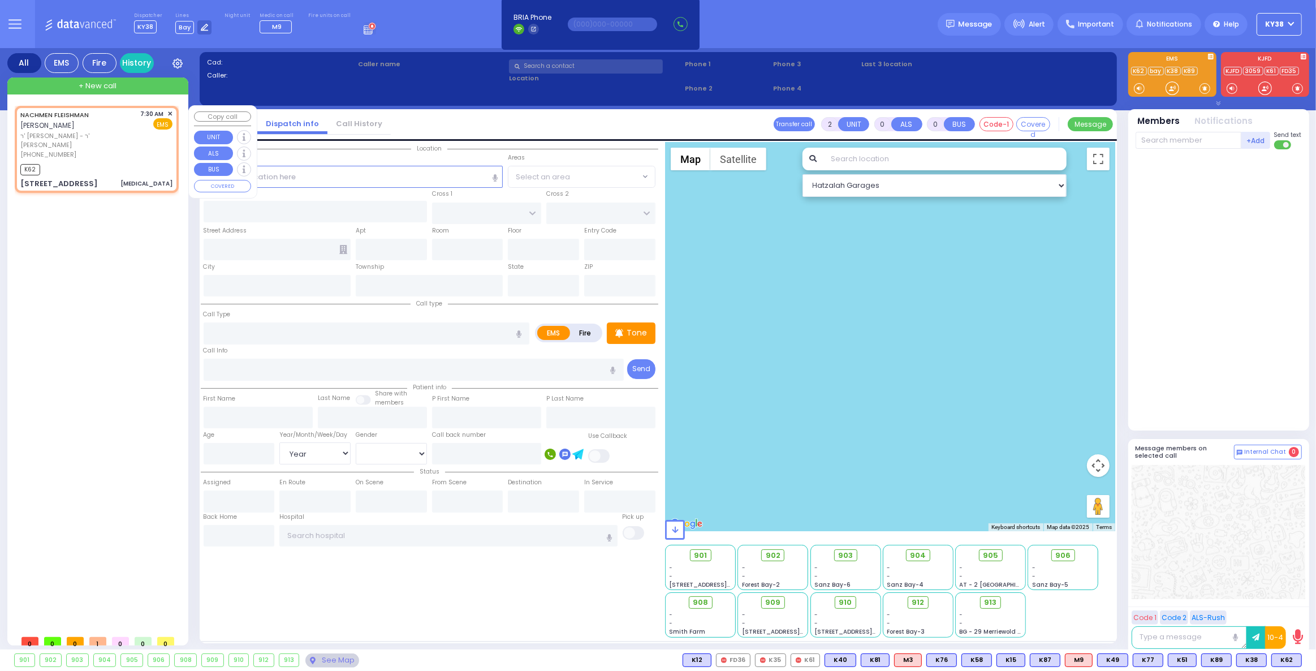
type input "2"
select select "Year"
select select "[DEMOGRAPHIC_DATA]"
type input "07:30"
type input "07:32"
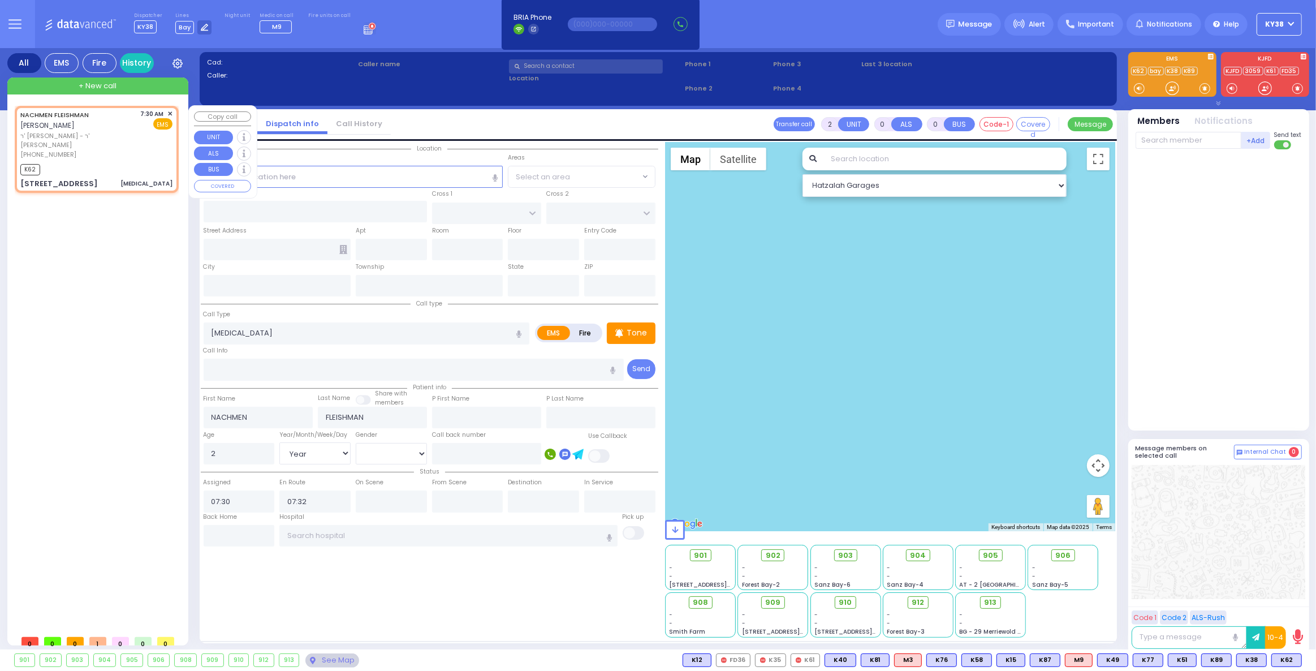
type input "HAMASPIK WAY"
type input "RATZFERT WAY"
type input "[STREET_ADDRESS]"
type input "312"
type input "[PERSON_NAME]"
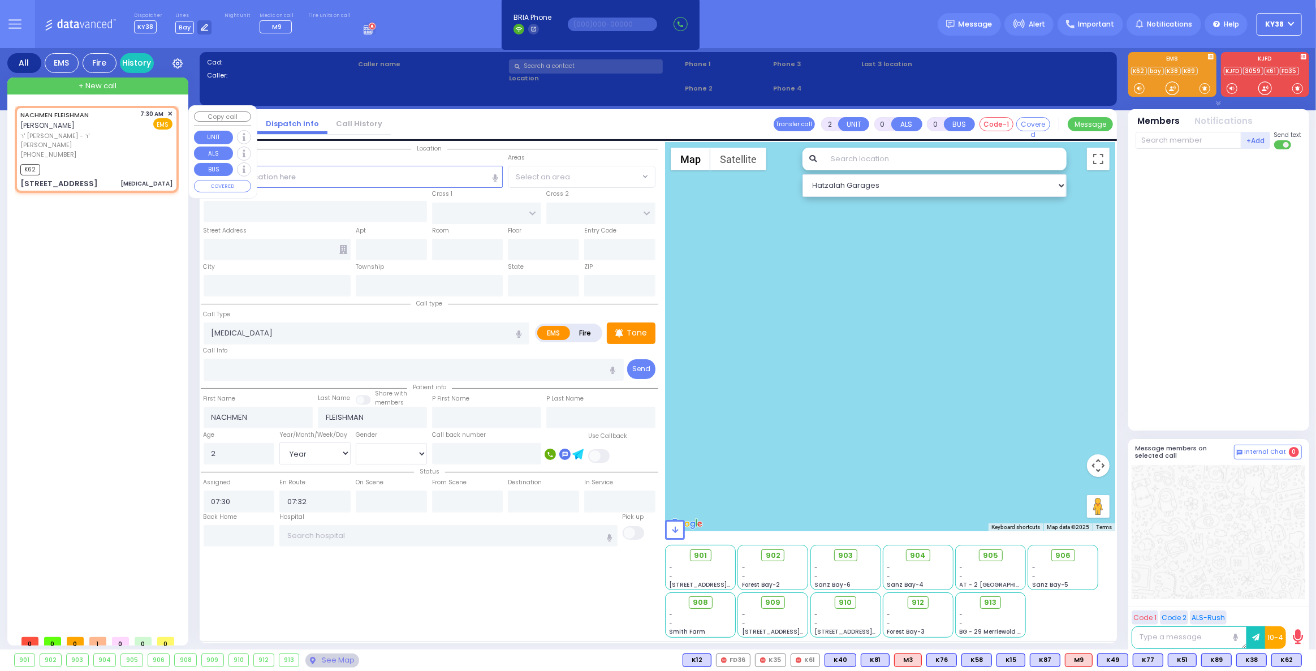
type input "[US_STATE]"
type input "10950"
select select "SECTION 4"
select select "Hatzalah Garages"
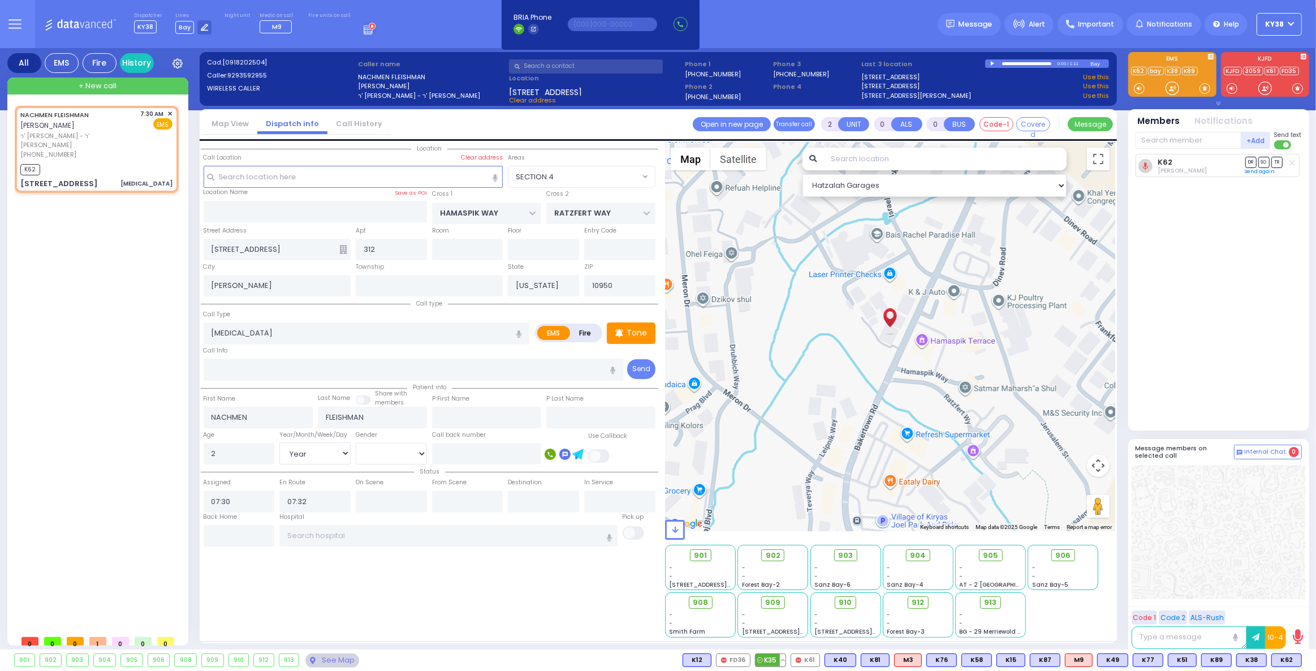
click at [786, 660] on button at bounding box center [783, 660] width 6 height 12
click at [786, 661] on button at bounding box center [783, 660] width 6 height 12
click at [786, 659] on button at bounding box center [783, 660] width 6 height 12
click at [820, 660] on button at bounding box center [817, 660] width 6 height 12
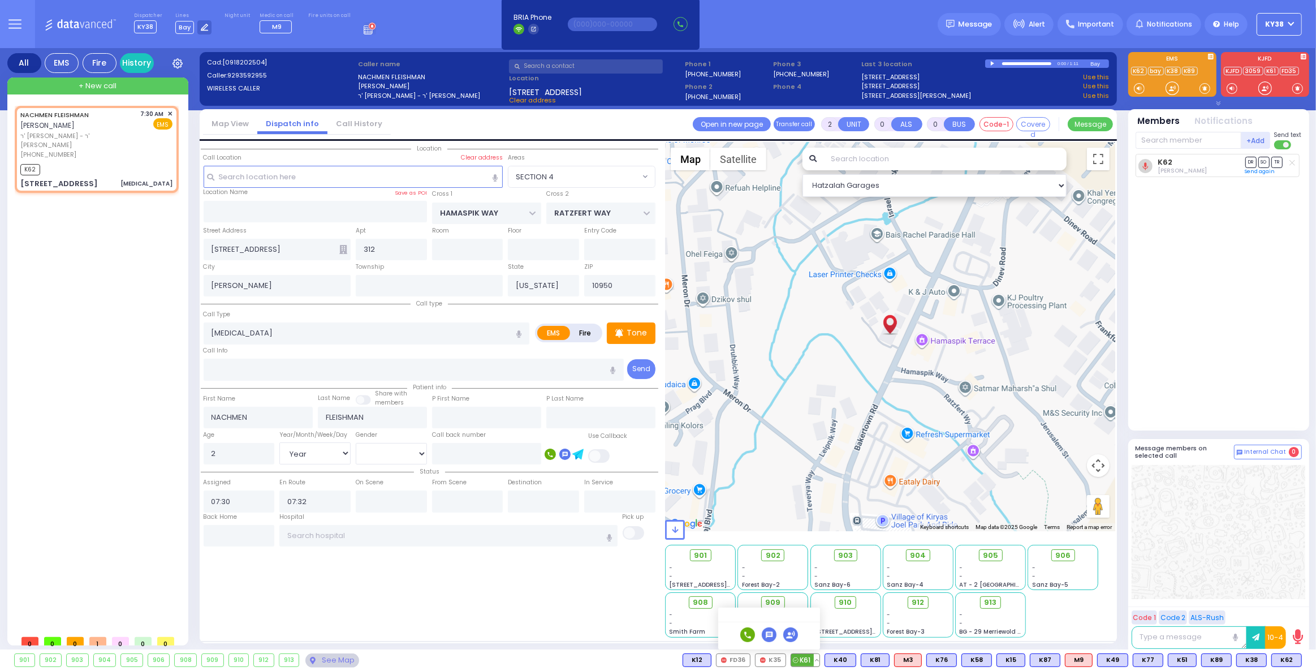
click at [820, 660] on button at bounding box center [817, 660] width 6 height 12
click at [750, 660] on button at bounding box center [747, 660] width 6 height 12
click at [890, 659] on div "K81" at bounding box center [875, 660] width 29 height 14
click at [889, 659] on button at bounding box center [887, 660] width 6 height 12
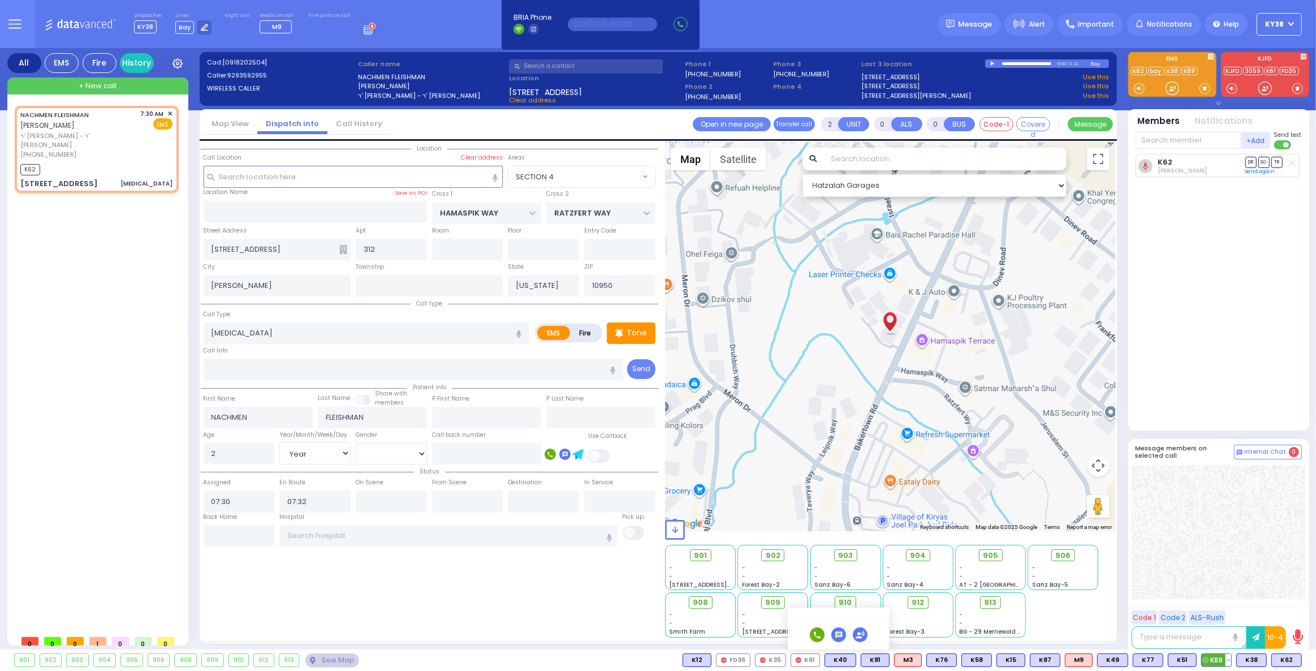
click at [1228, 660] on button at bounding box center [1229, 660] width 6 height 12
click at [1196, 657] on span "K51" at bounding box center [1183, 660] width 28 height 12
select select
radio input "true"
select select "Year"
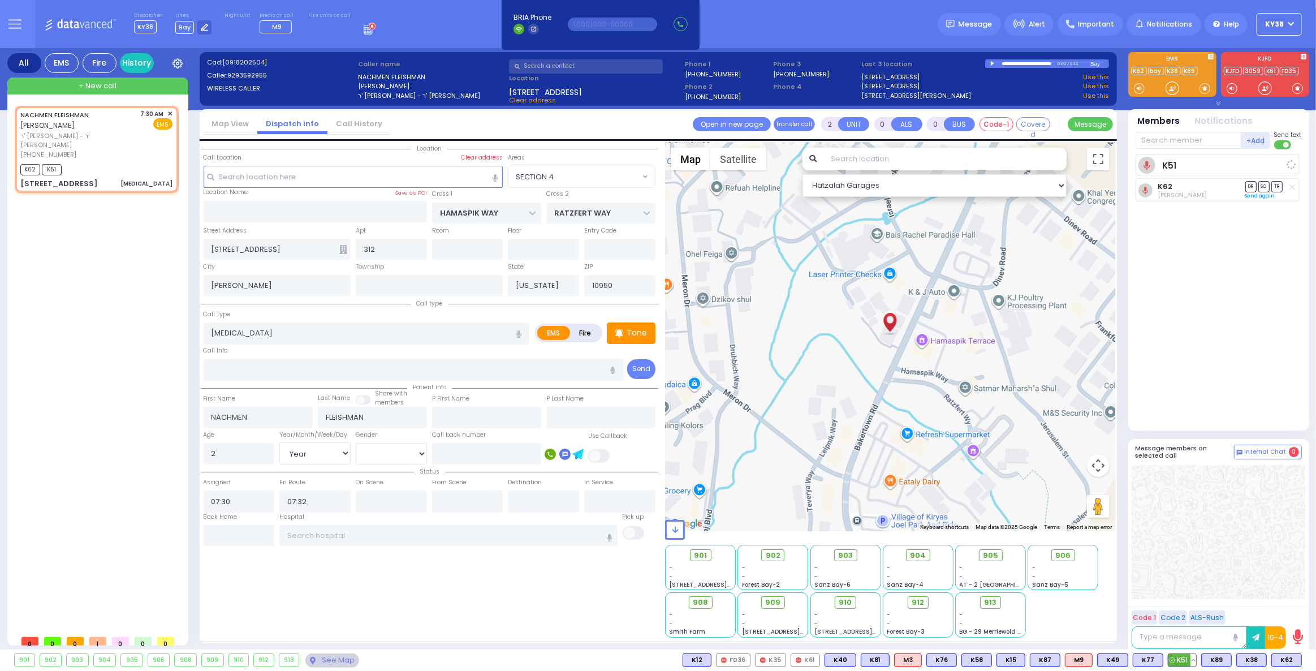
select select "[DEMOGRAPHIC_DATA]"
select select "Hatzalah Garages"
select select "SECTION 4"
click at [1196, 657] on button at bounding box center [1194, 660] width 6 height 12
click at [1191, 609] on icon at bounding box center [1185, 610] width 12 height 12
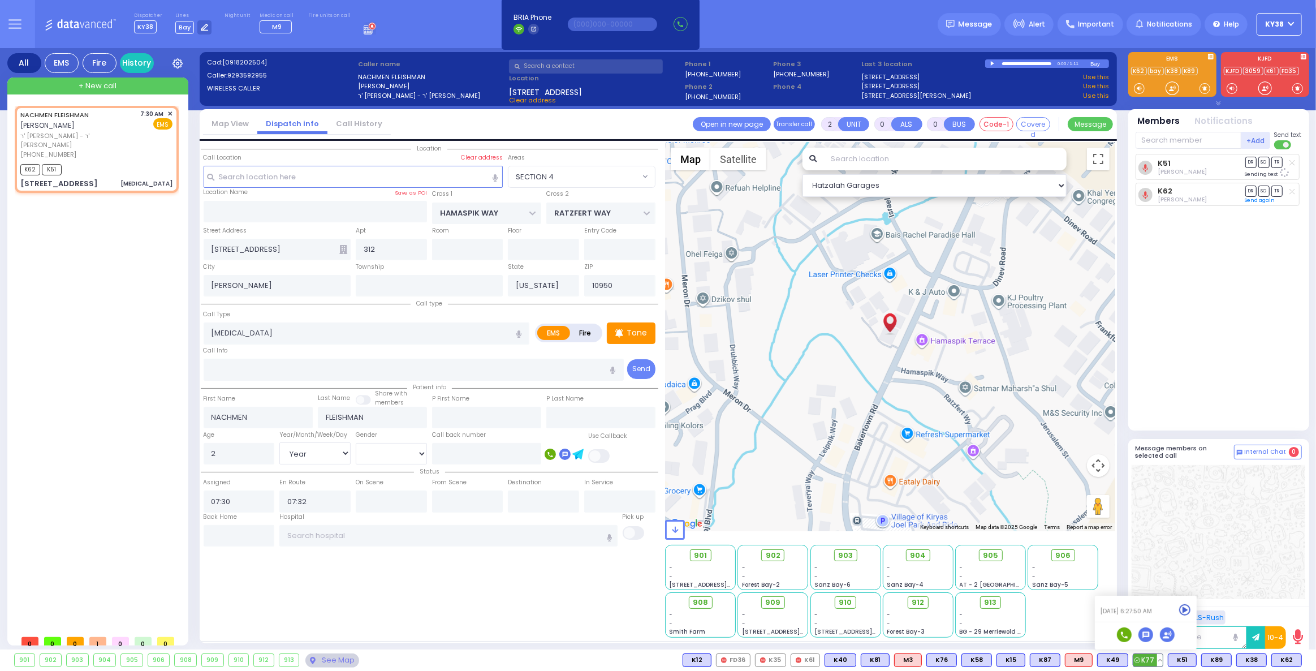
click at [1163, 660] on button at bounding box center [1160, 660] width 6 height 12
click at [1155, 613] on icon at bounding box center [1152, 610] width 12 height 12
click at [1128, 665] on button at bounding box center [1125, 660] width 6 height 12
click at [1121, 612] on icon at bounding box center [1117, 610] width 12 height 12
click at [1123, 596] on icon at bounding box center [1117, 594] width 12 height 12
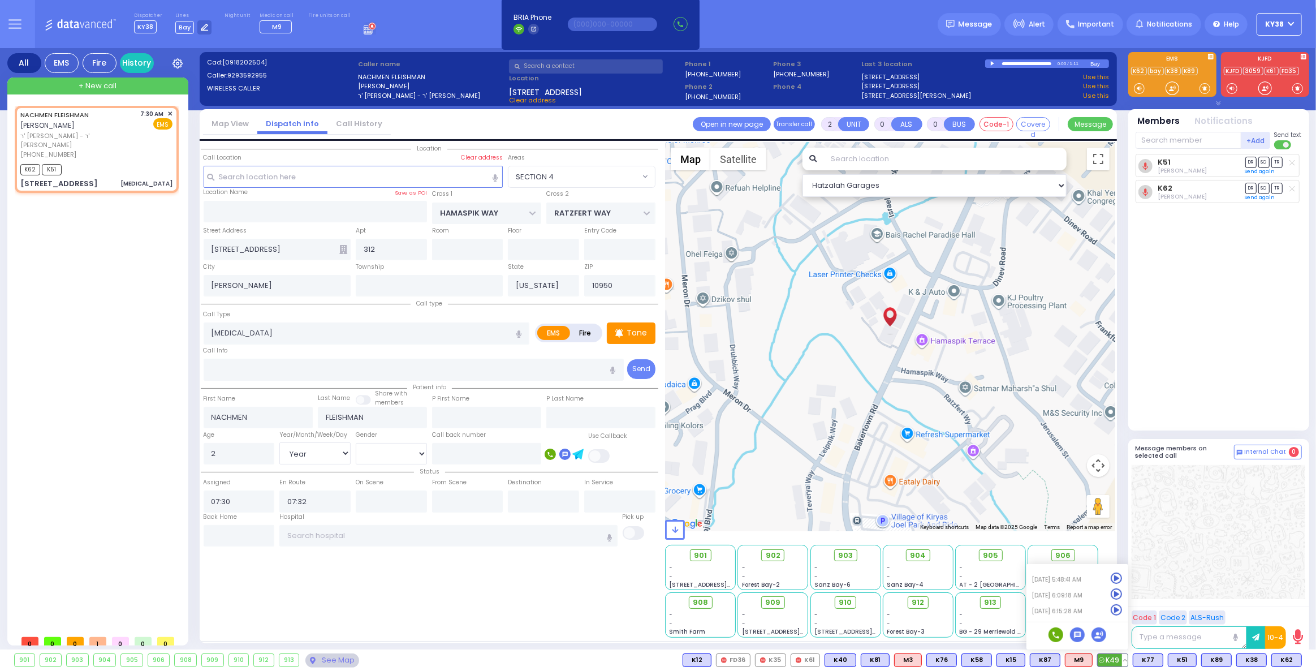
click at [1123, 579] on icon at bounding box center [1117, 578] width 12 height 12
click at [1092, 657] on button at bounding box center [1090, 660] width 6 height 12
click at [1060, 662] on button at bounding box center [1057, 660] width 6 height 12
click at [1055, 610] on icon at bounding box center [1049, 610] width 12 height 12
click at [1055, 595] on icon at bounding box center [1049, 594] width 12 height 12
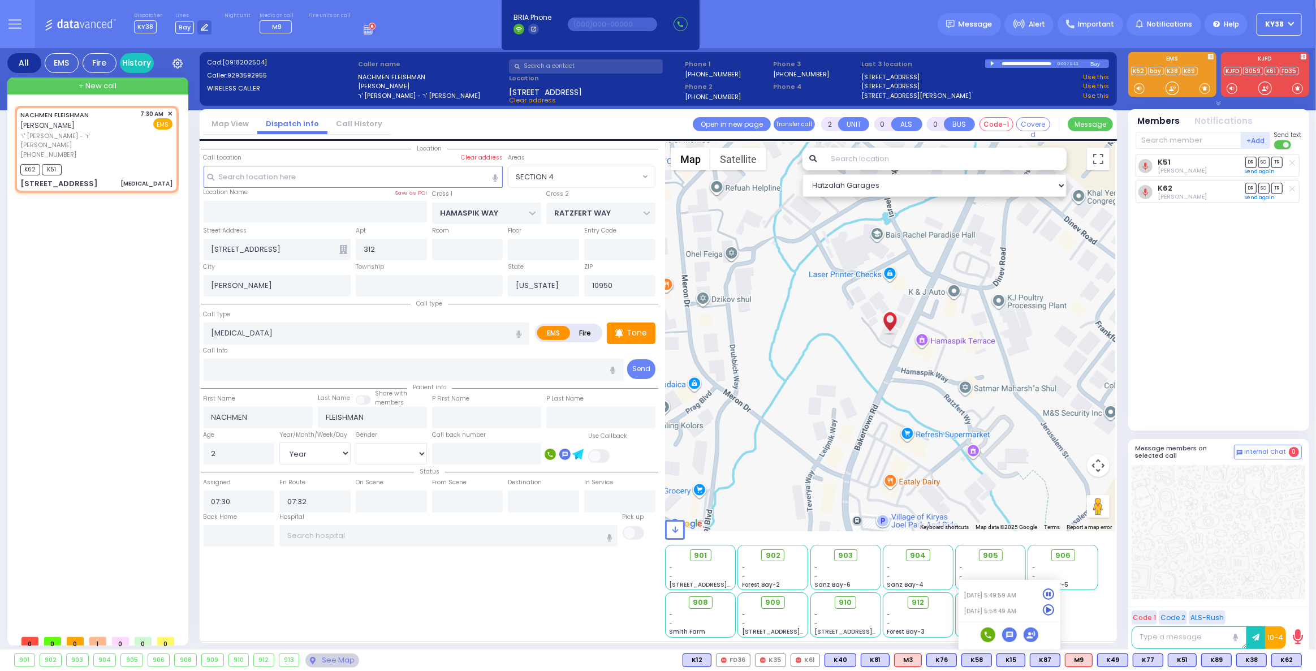
click at [1172, 564] on div at bounding box center [1219, 532] width 174 height 134
click at [1025, 661] on button at bounding box center [1022, 660] width 6 height 12
click at [1020, 610] on icon at bounding box center [1014, 610] width 12 height 12
click at [1221, 371] on div "K51 [PERSON_NAME] DR SO TR" at bounding box center [1220, 287] width 169 height 267
click at [544, 610] on div "Location All areas" at bounding box center [430, 390] width 458 height 496
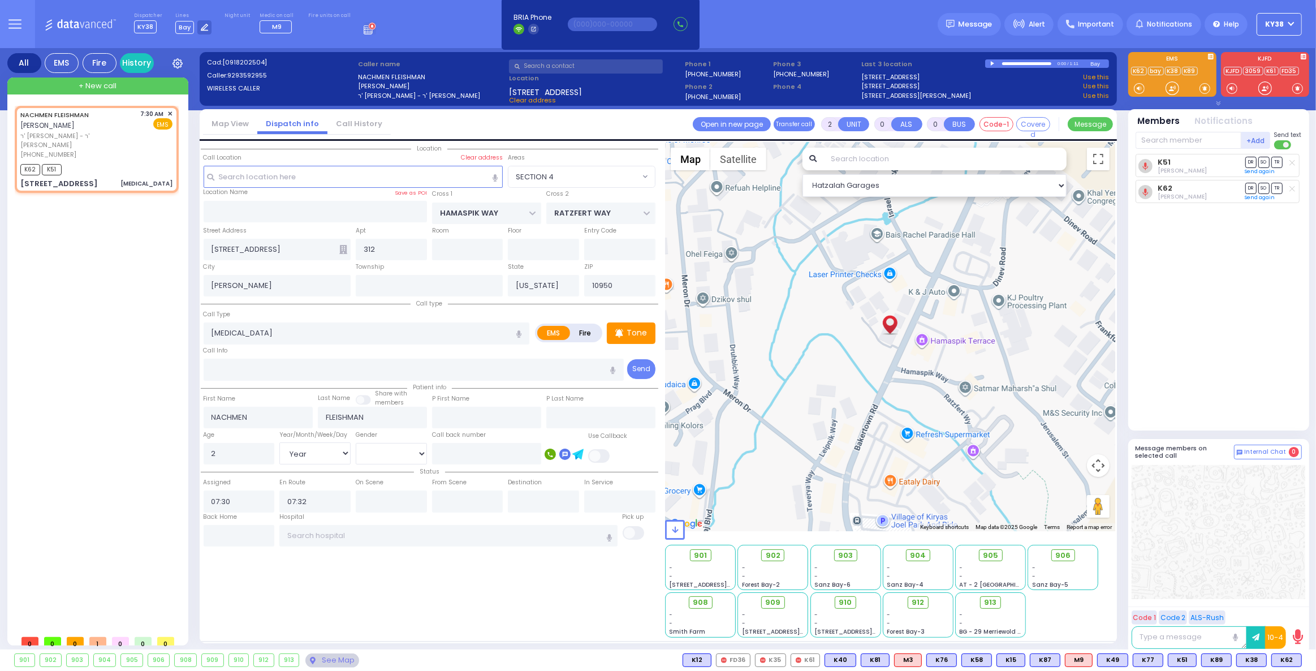
click at [1203, 344] on div "K51 [PERSON_NAME] DR SO TR" at bounding box center [1220, 287] width 169 height 267
click at [169, 110] on span "✕" at bounding box center [169, 114] width 5 height 10
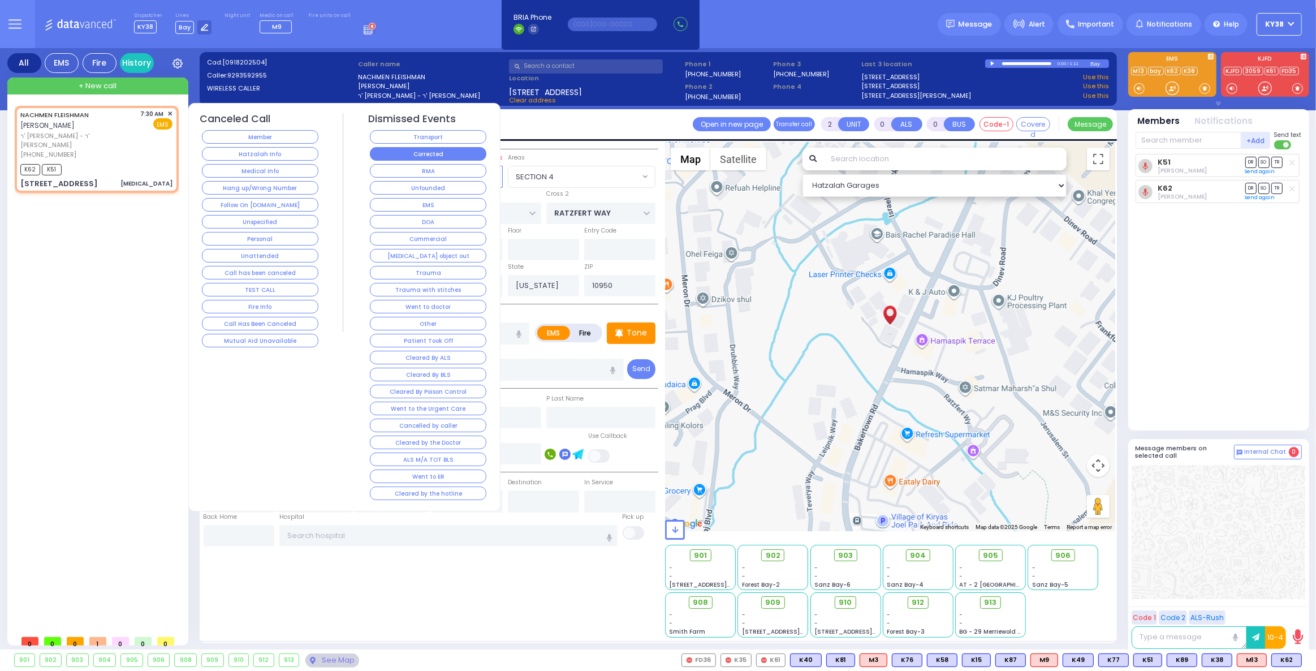
click at [419, 154] on button "Corrected" at bounding box center [428, 154] width 117 height 14
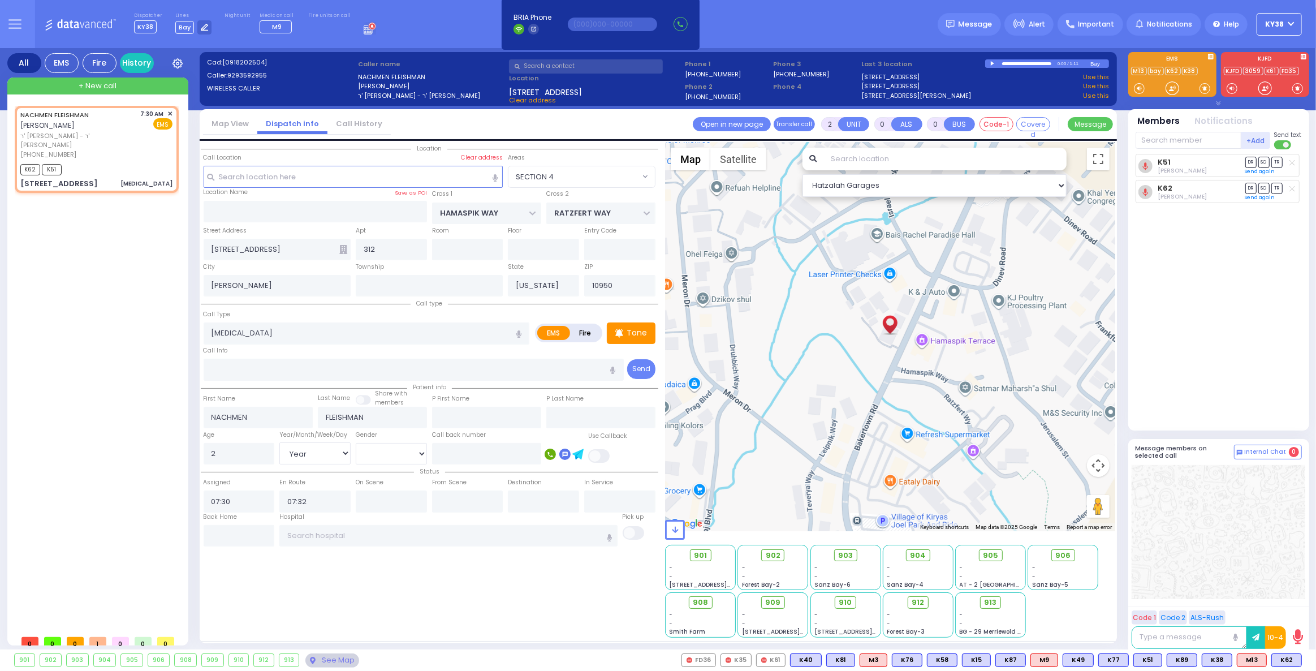
select select
radio input "true"
select select
